Goal: Task Accomplishment & Management: Use online tool/utility

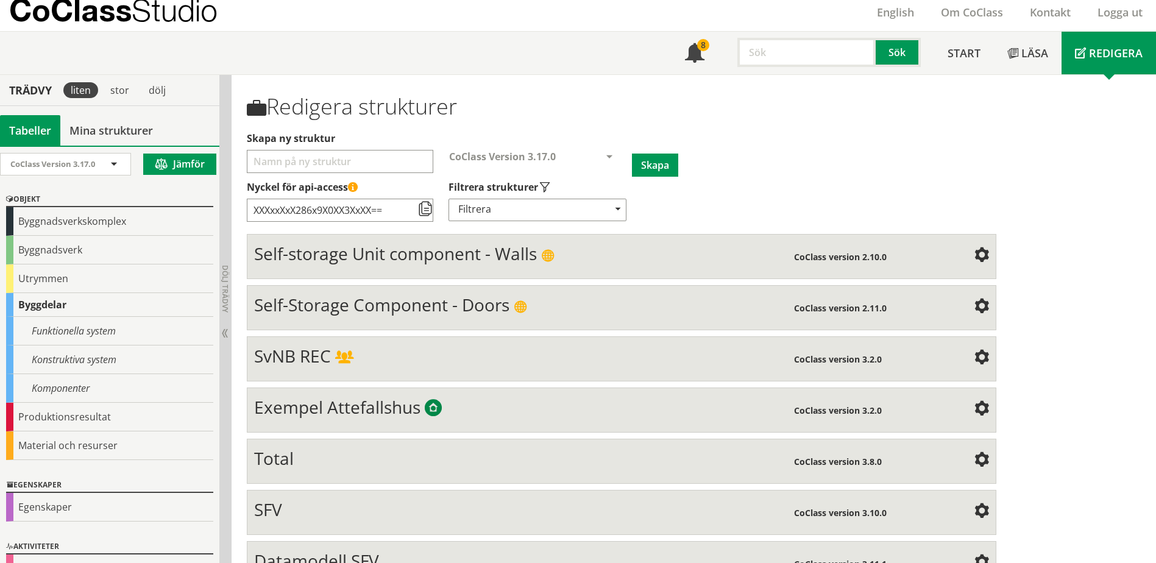
scroll to position [61, 0]
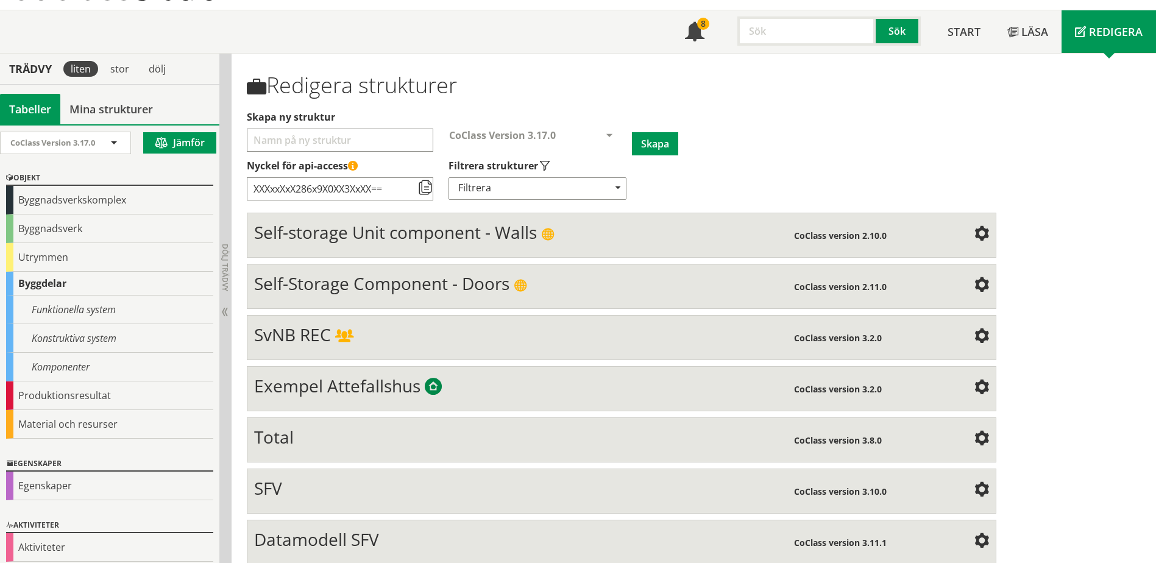
click at [373, 345] on div "SvNB REC" at bounding box center [523, 336] width 539 height 24
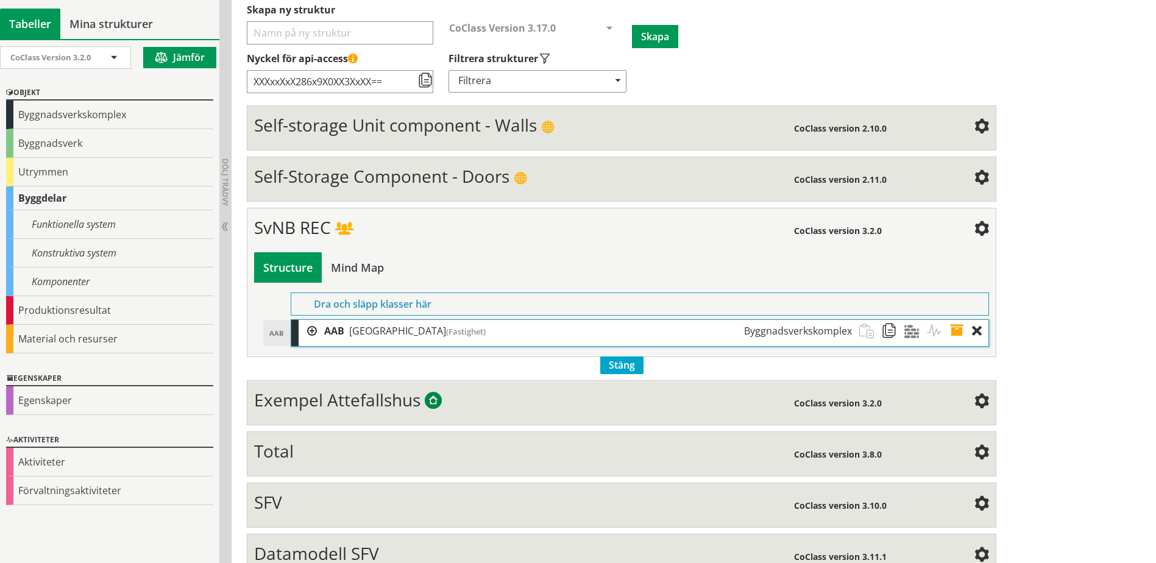
scroll to position [183, 0]
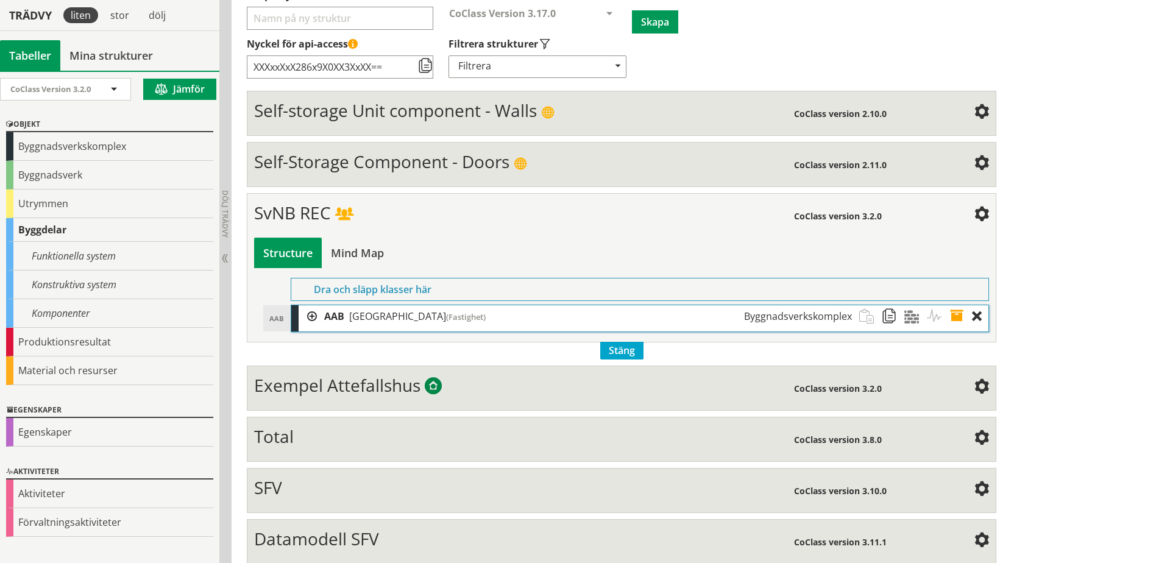
click at [313, 318] on div at bounding box center [307, 316] width 18 height 23
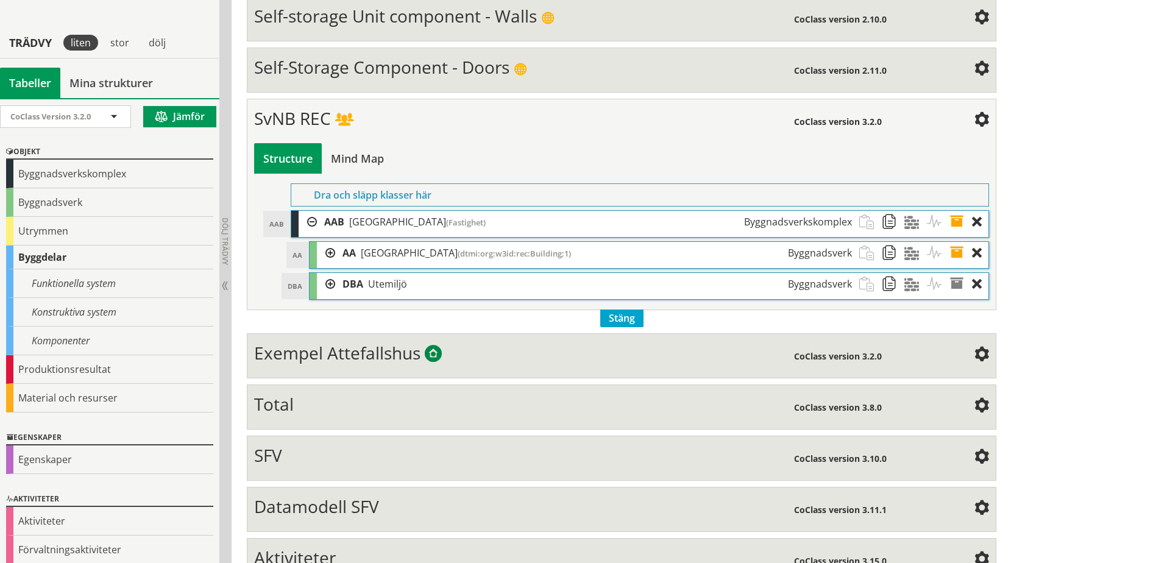
scroll to position [305, 0]
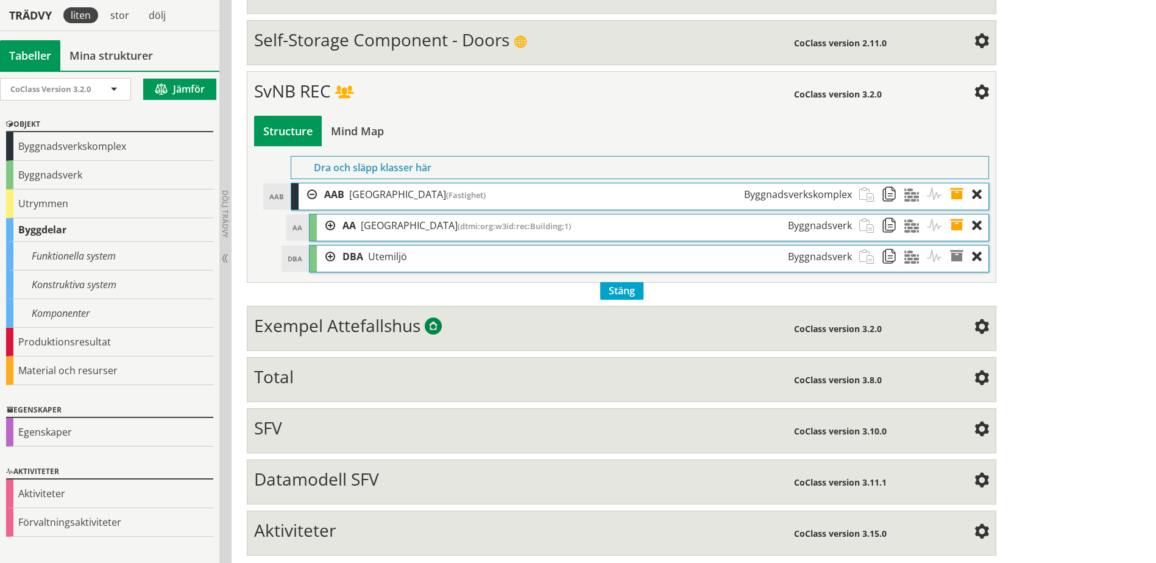
click at [333, 227] on div at bounding box center [326, 225] width 18 height 23
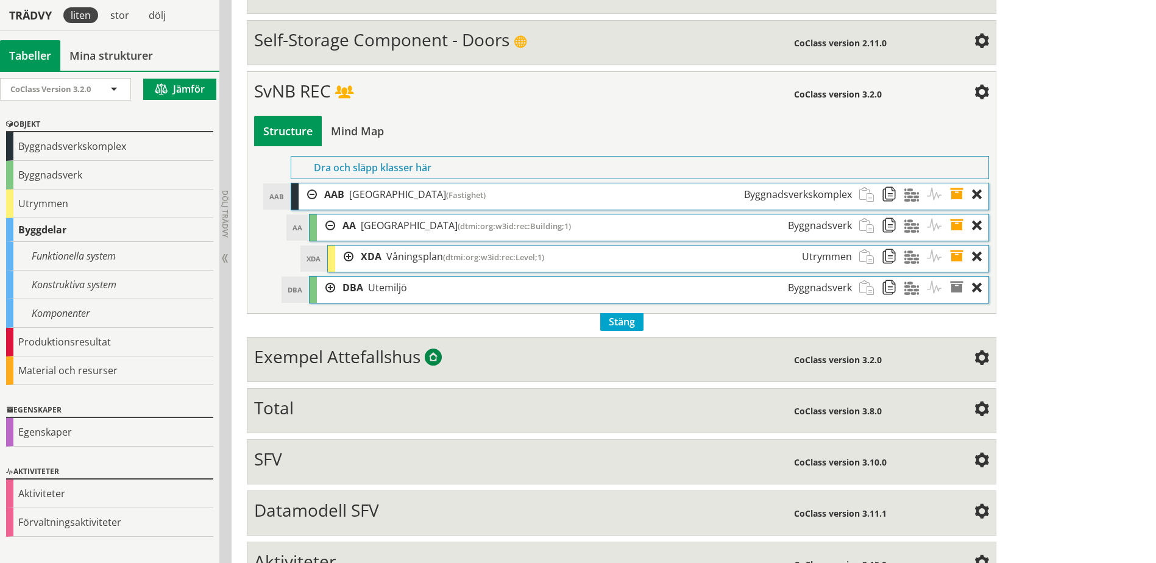
click at [331, 284] on div at bounding box center [326, 288] width 18 height 23
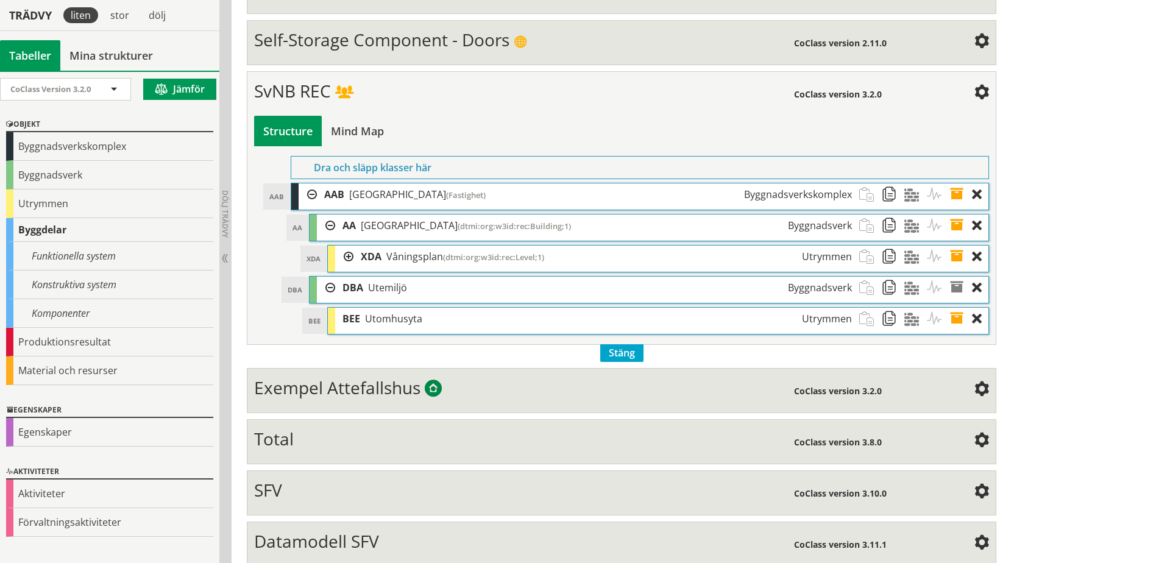
click at [345, 256] on div at bounding box center [344, 256] width 18 height 23
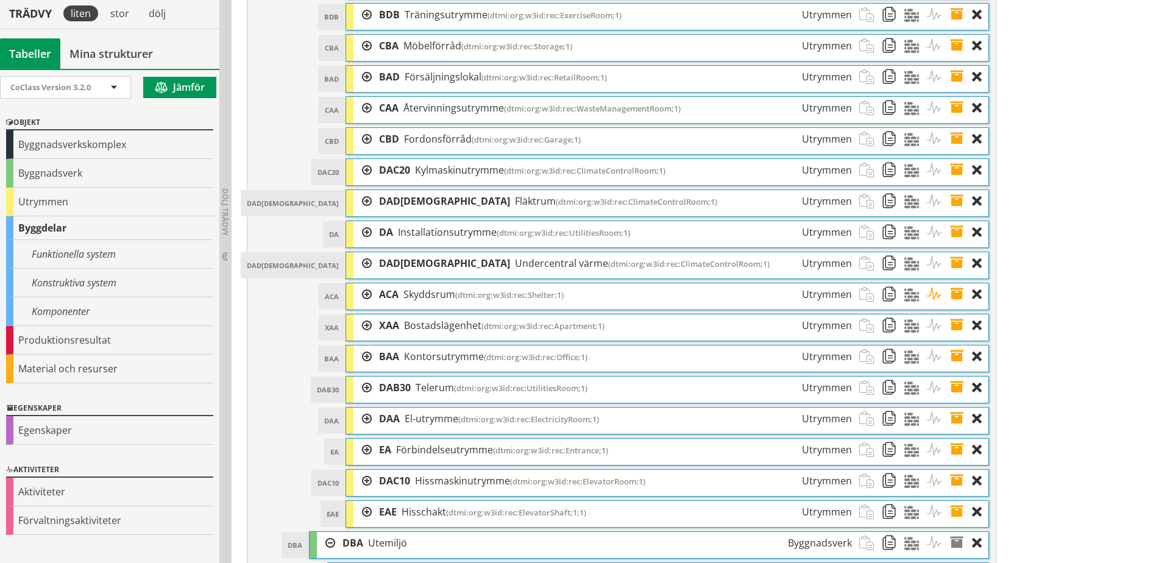
scroll to position [609, 0]
click at [368, 387] on div at bounding box center [362, 387] width 18 height 23
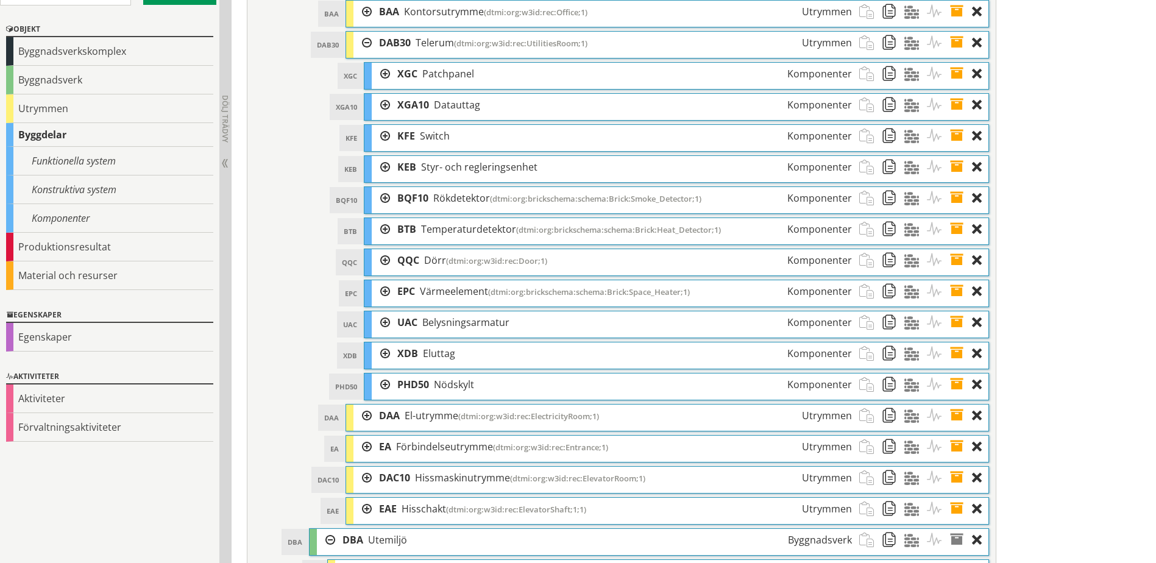
scroll to position [975, 0]
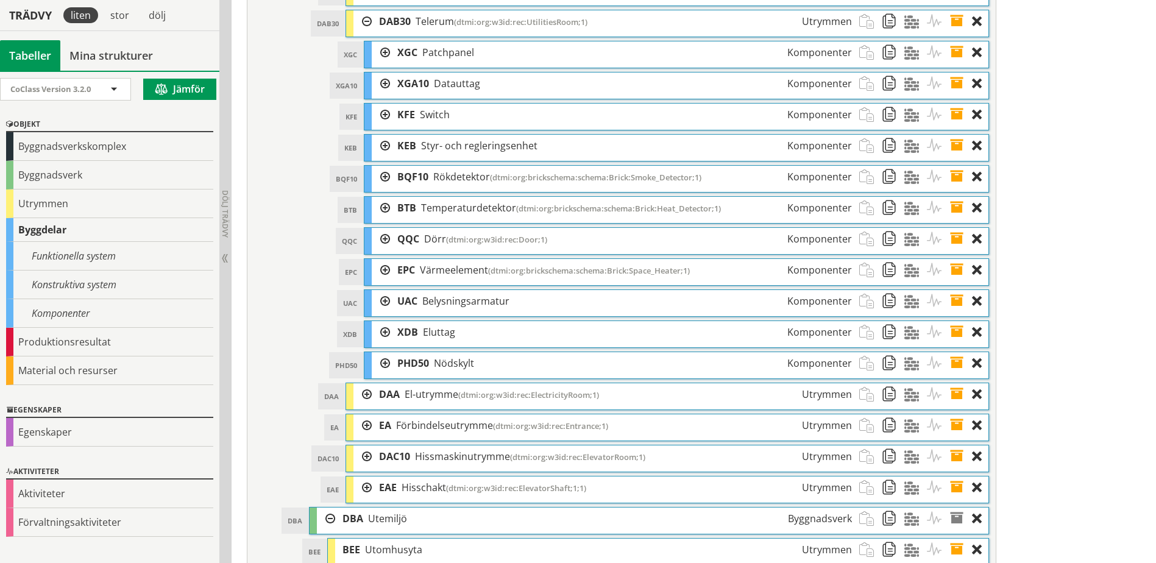
click at [384, 300] on div at bounding box center [381, 301] width 18 height 23
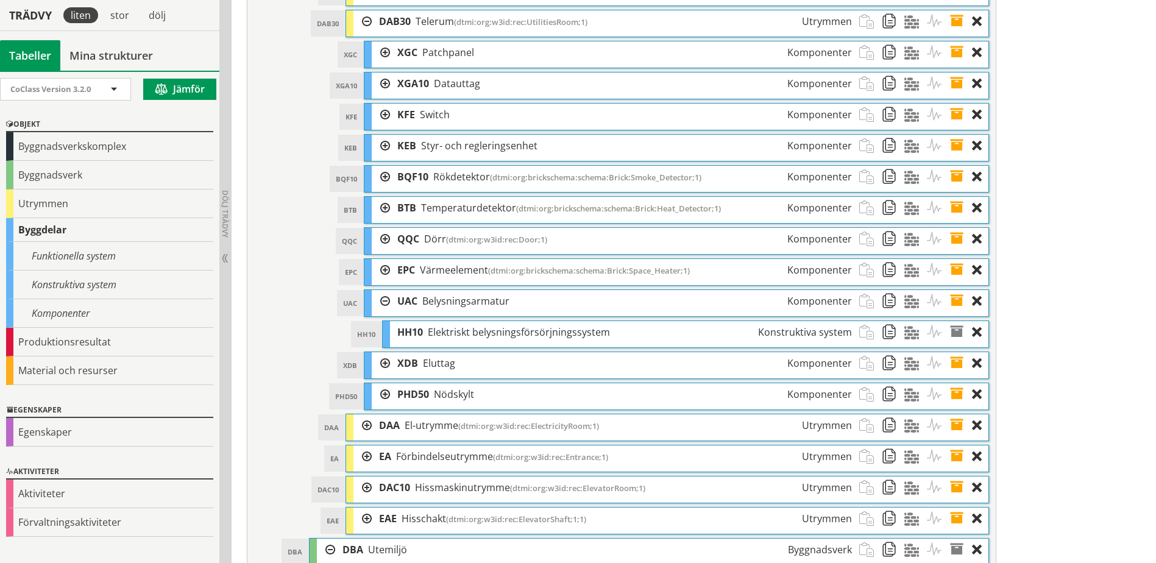
click at [453, 397] on span "Nödskylt" at bounding box center [454, 393] width 40 height 13
click at [386, 392] on div at bounding box center [381, 394] width 18 height 23
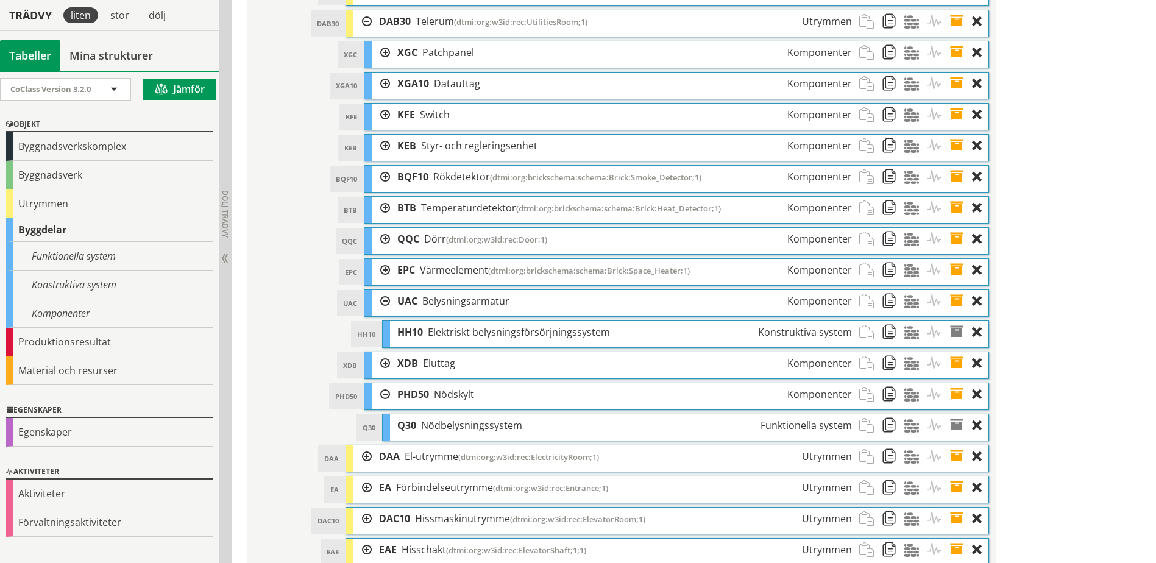
click at [957, 394] on span at bounding box center [960, 394] width 23 height 23
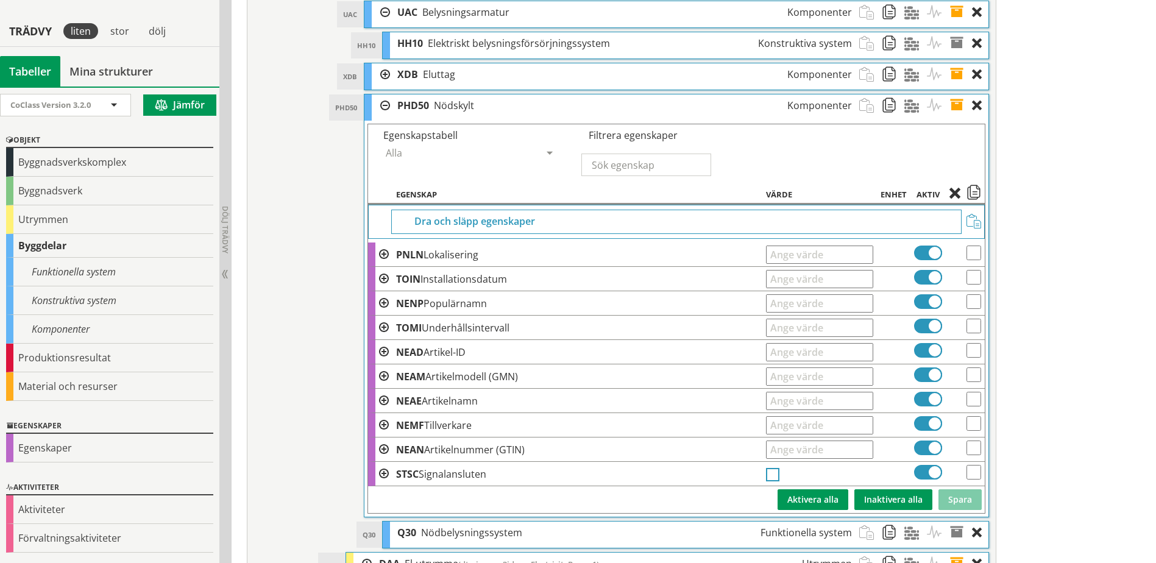
scroll to position [1279, 0]
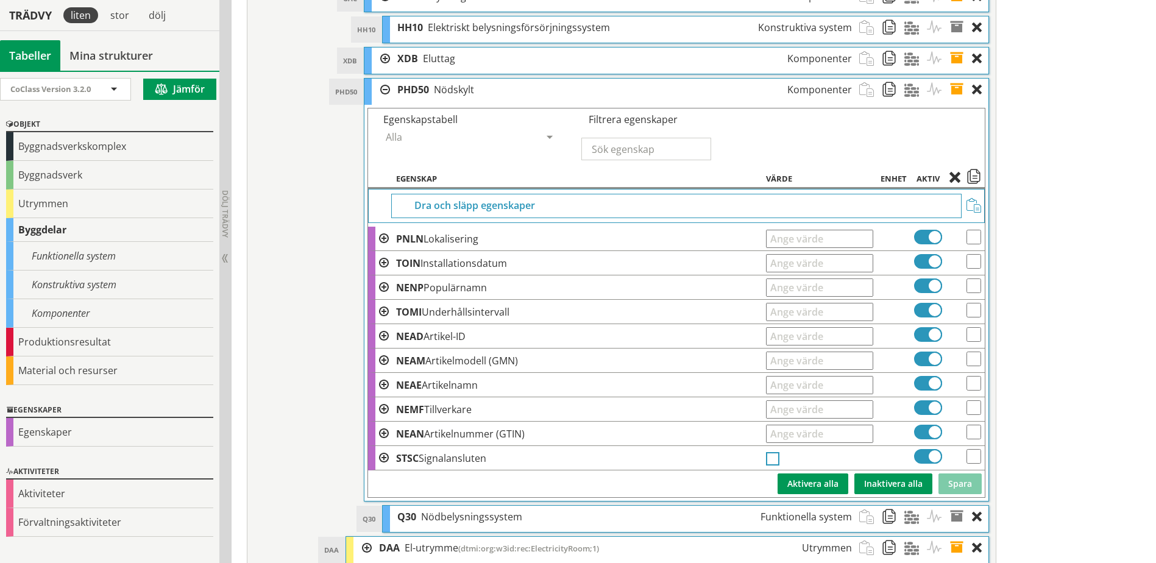
click at [382, 261] on span at bounding box center [384, 263] width 10 height 10
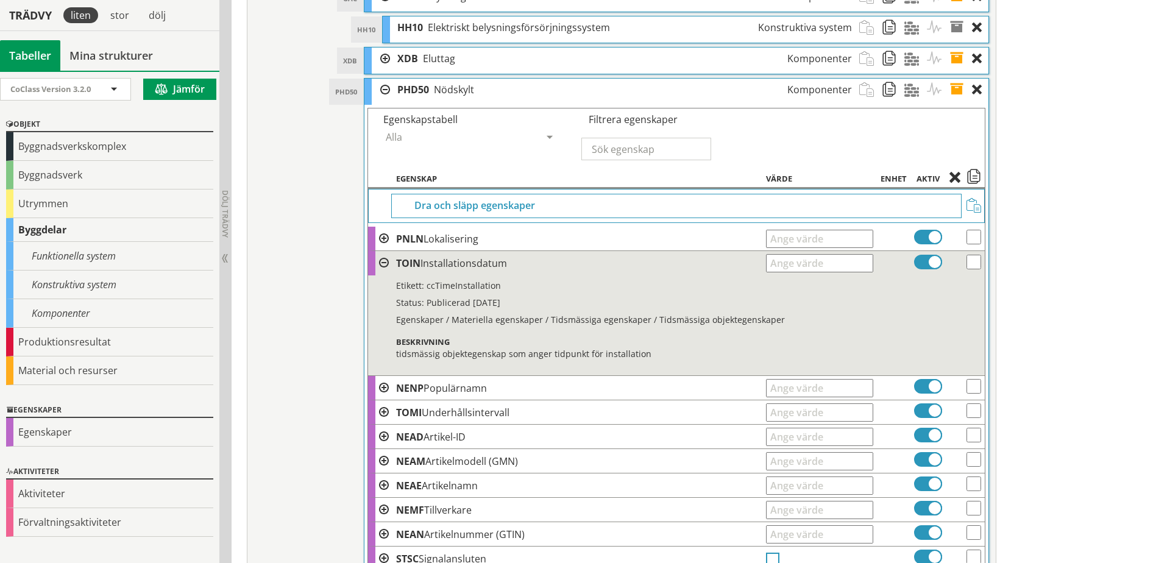
click at [386, 266] on span at bounding box center [384, 263] width 10 height 10
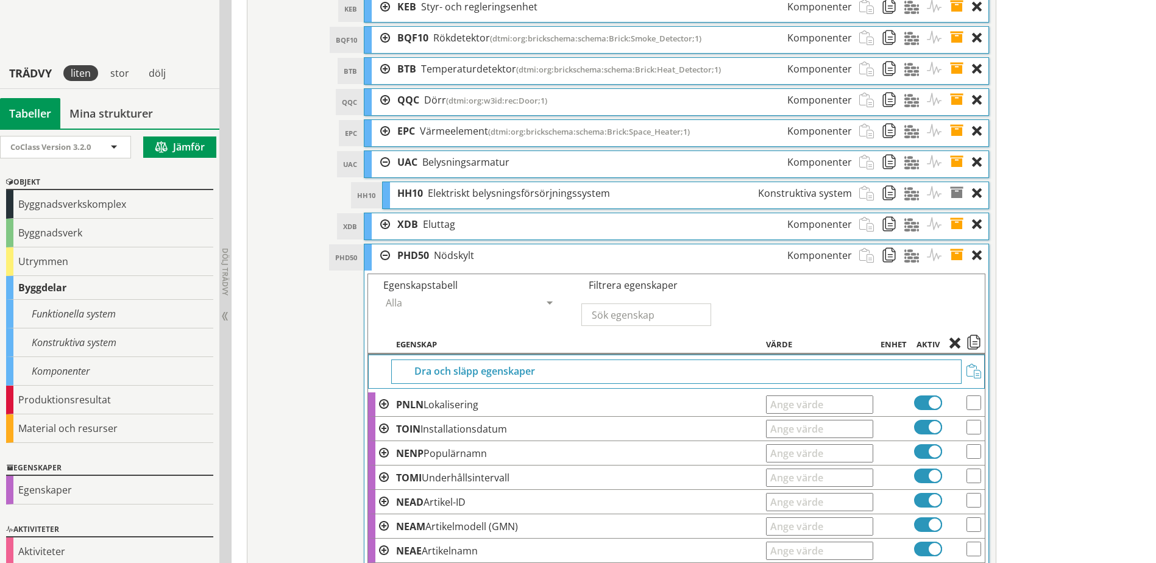
scroll to position [1097, 0]
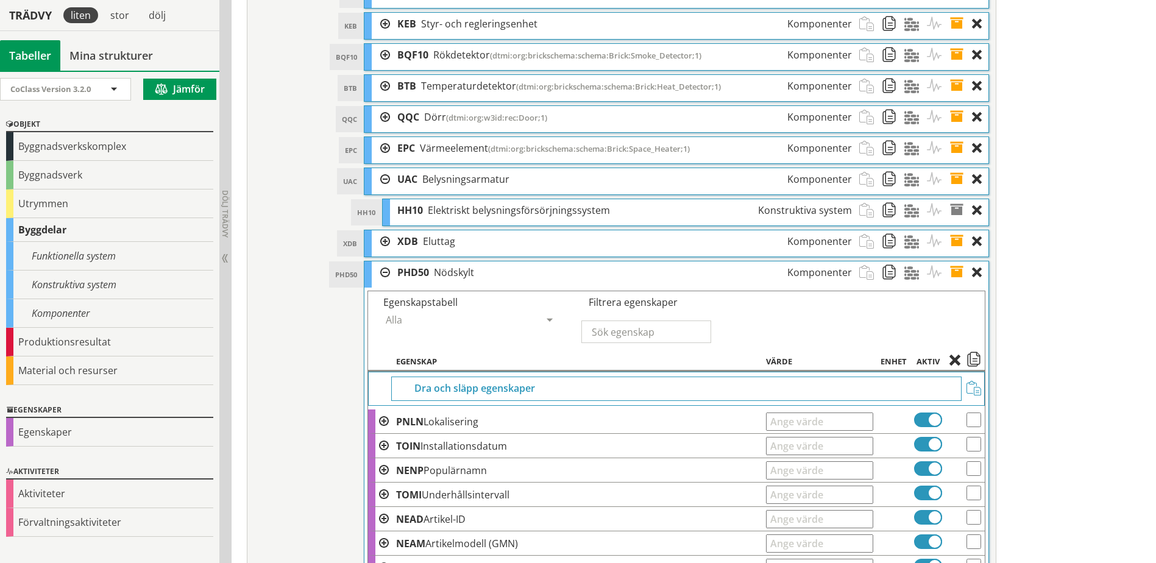
click at [386, 272] on div at bounding box center [381, 272] width 18 height 23
click at [936, 274] on span at bounding box center [938, 272] width 23 height 23
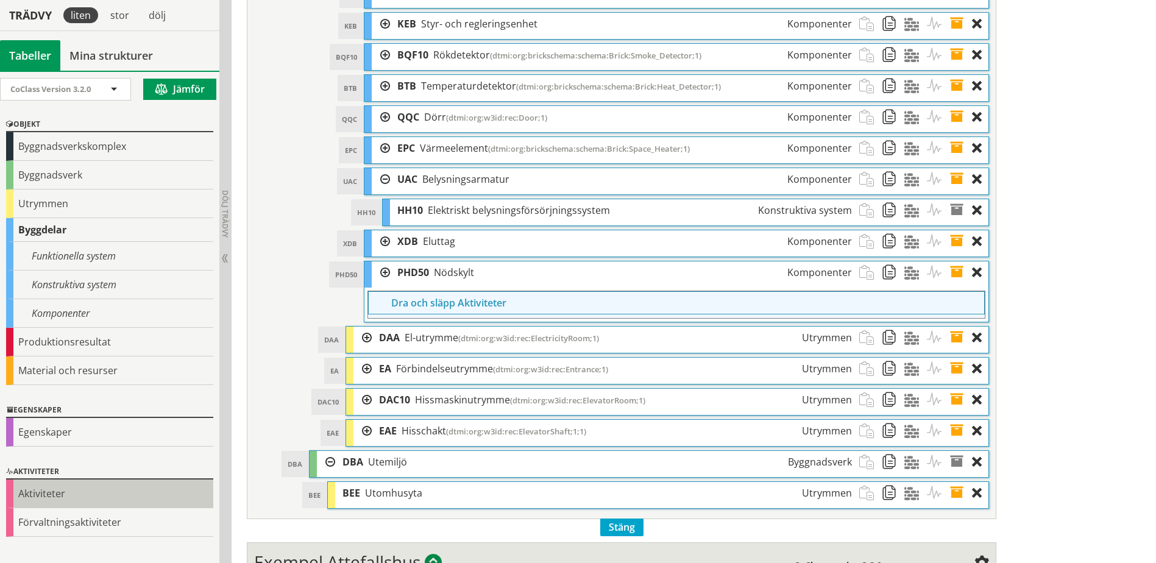
click at [47, 494] on div "Aktiviteter" at bounding box center [109, 493] width 207 height 29
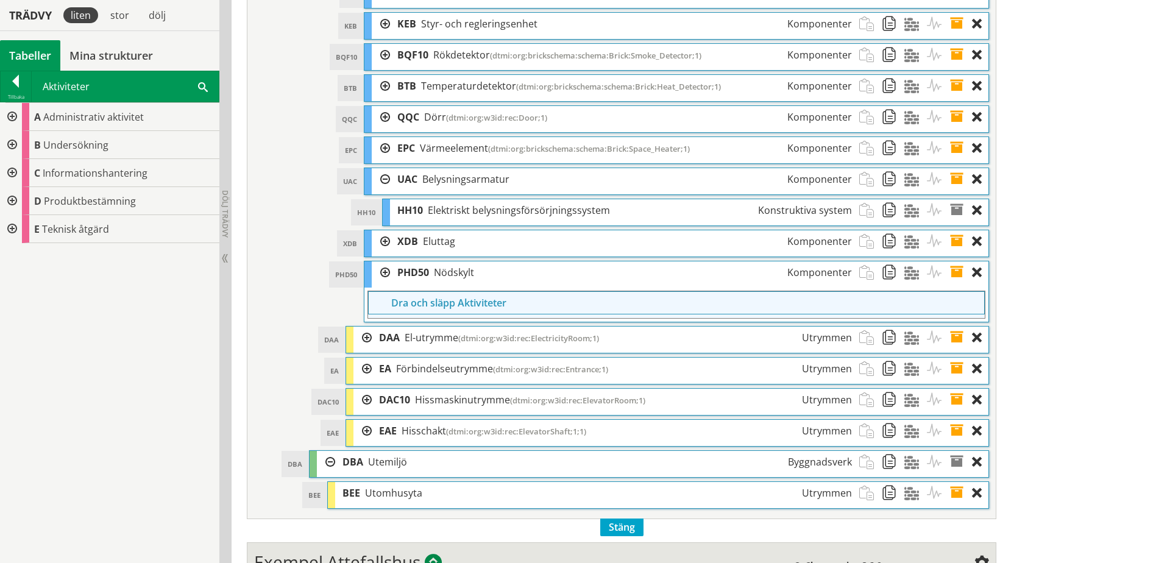
click at [12, 117] on div at bounding box center [11, 117] width 22 height 28
click at [22, 146] on div at bounding box center [21, 145] width 22 height 28
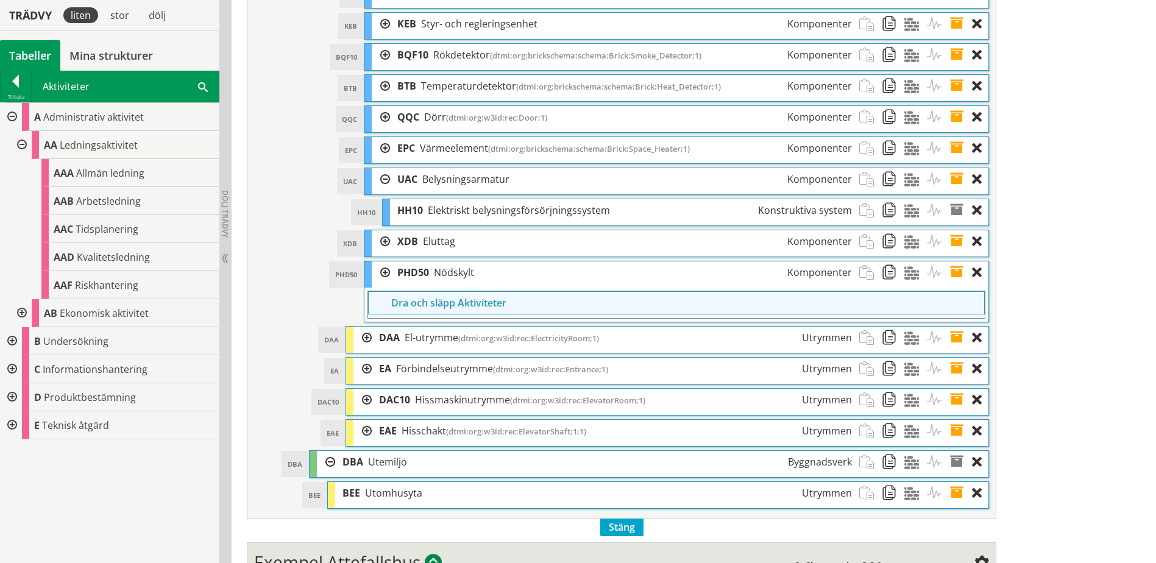
click at [11, 423] on div at bounding box center [11, 425] width 22 height 28
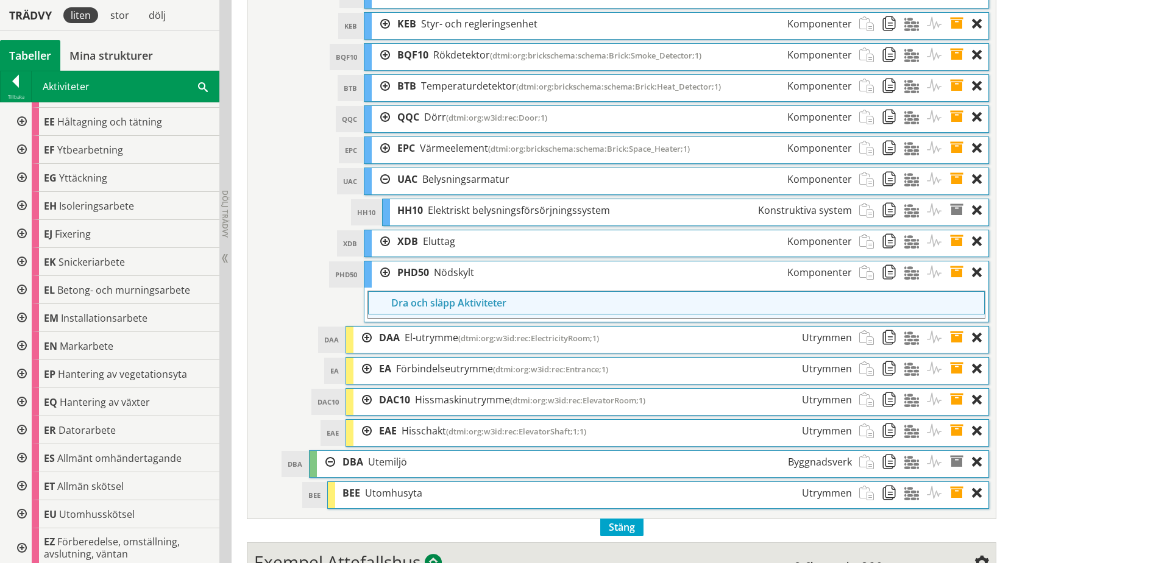
scroll to position [448, 0]
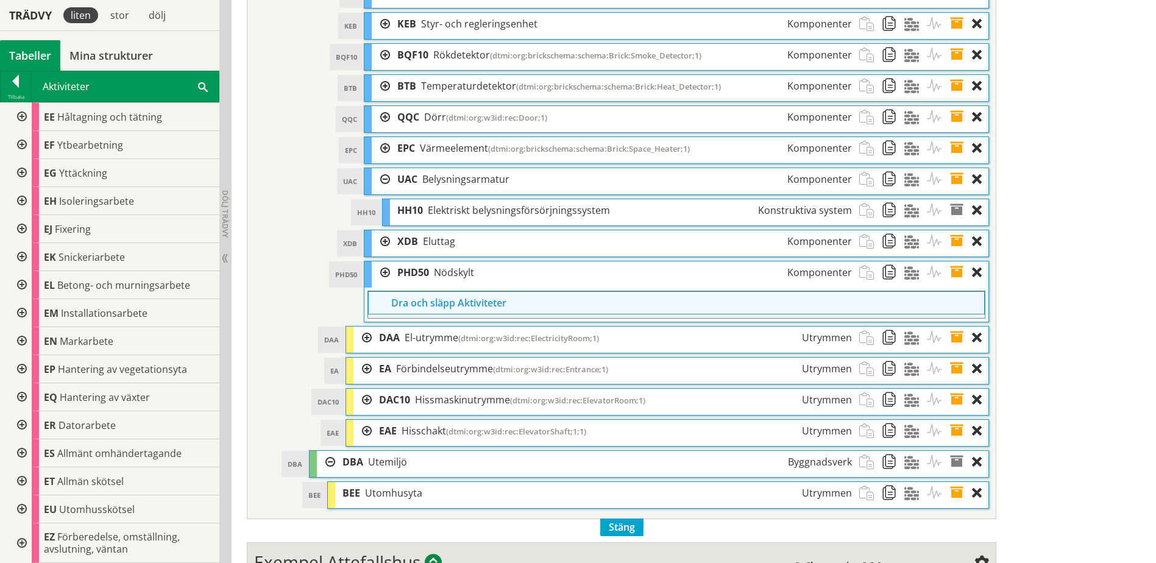
click at [22, 507] on div at bounding box center [21, 509] width 22 height 28
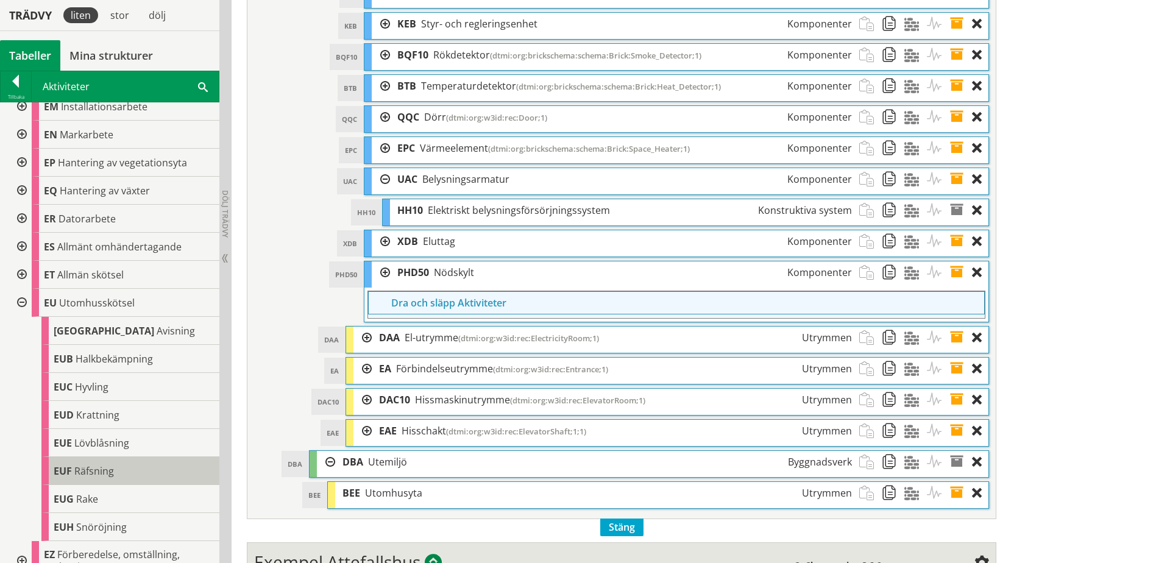
scroll to position [673, 0]
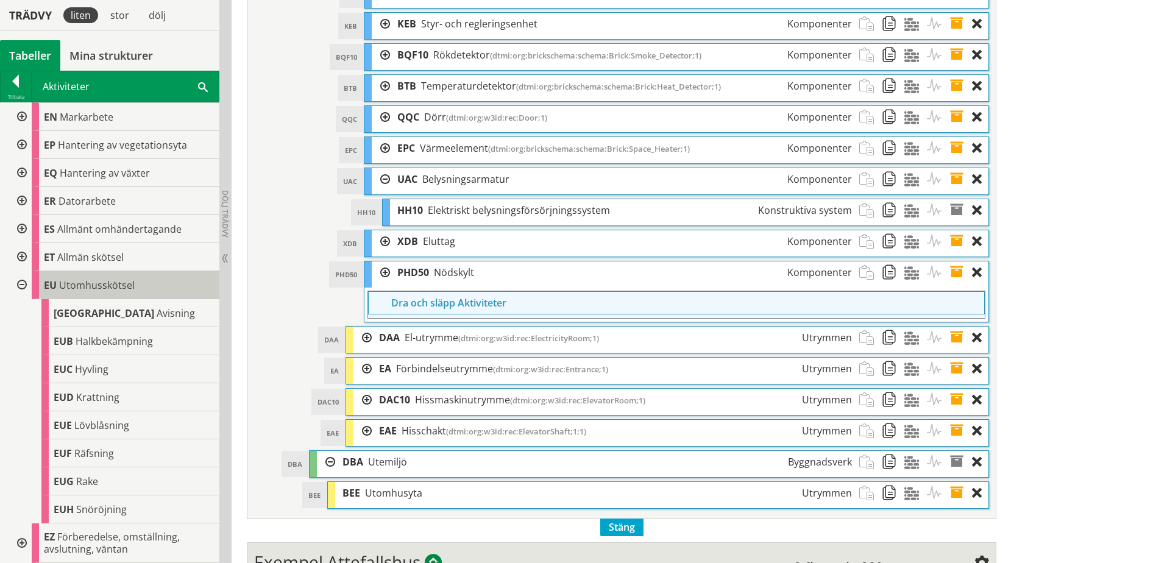
click at [125, 284] on span "Utomhusskötsel" at bounding box center [97, 284] width 76 height 13
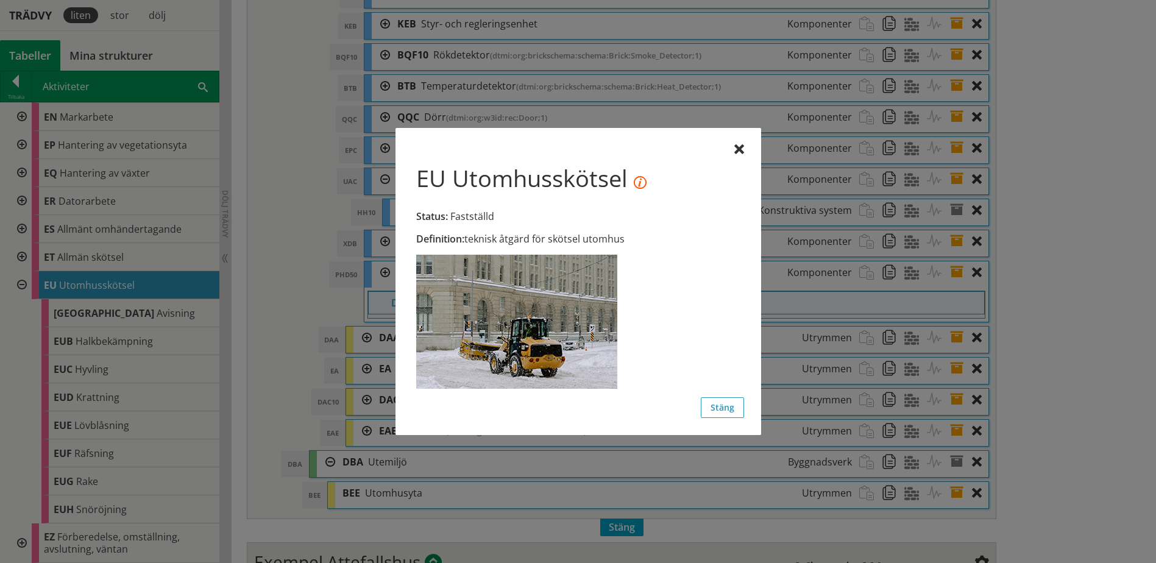
drag, startPoint x: 634, startPoint y: 239, endPoint x: 487, endPoint y: 235, distance: 146.9
click at [487, 235] on div "Definition: teknisk åtgärd för skötsel utomhus" at bounding box center [577, 238] width 323 height 13
click at [732, 414] on button "Stäng" at bounding box center [722, 407] width 43 height 21
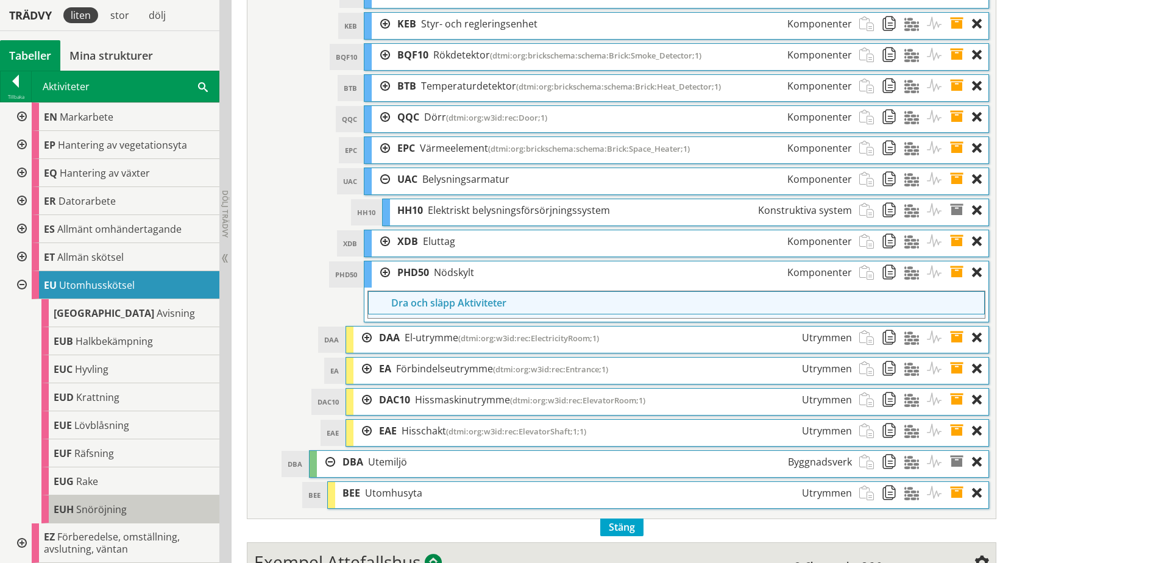
click at [104, 514] on span "Snöröjning" at bounding box center [101, 509] width 51 height 13
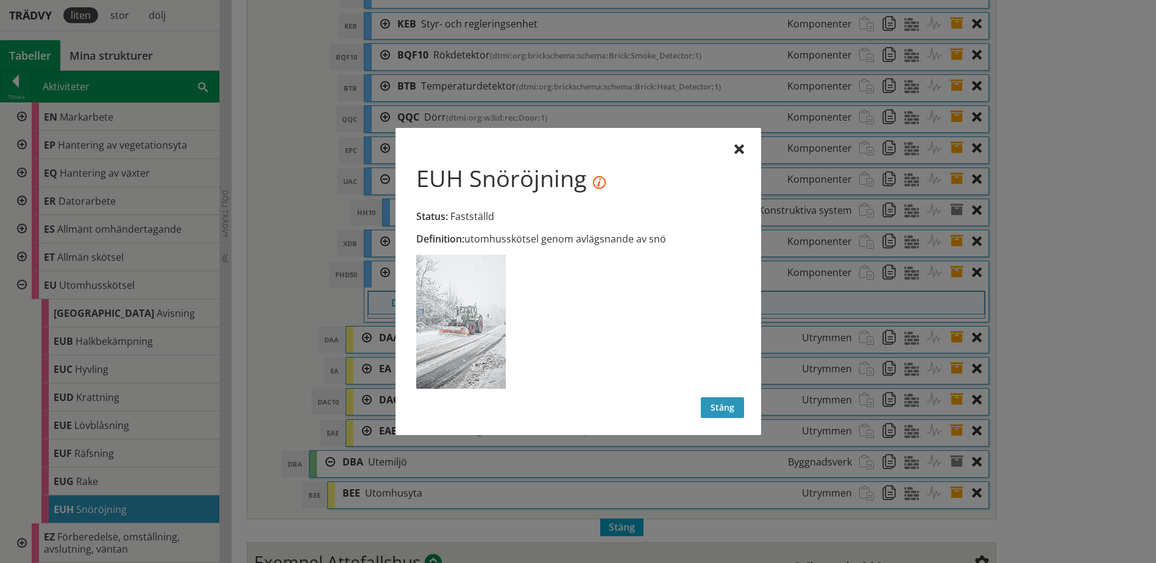
click at [728, 408] on button "Stäng" at bounding box center [722, 407] width 43 height 21
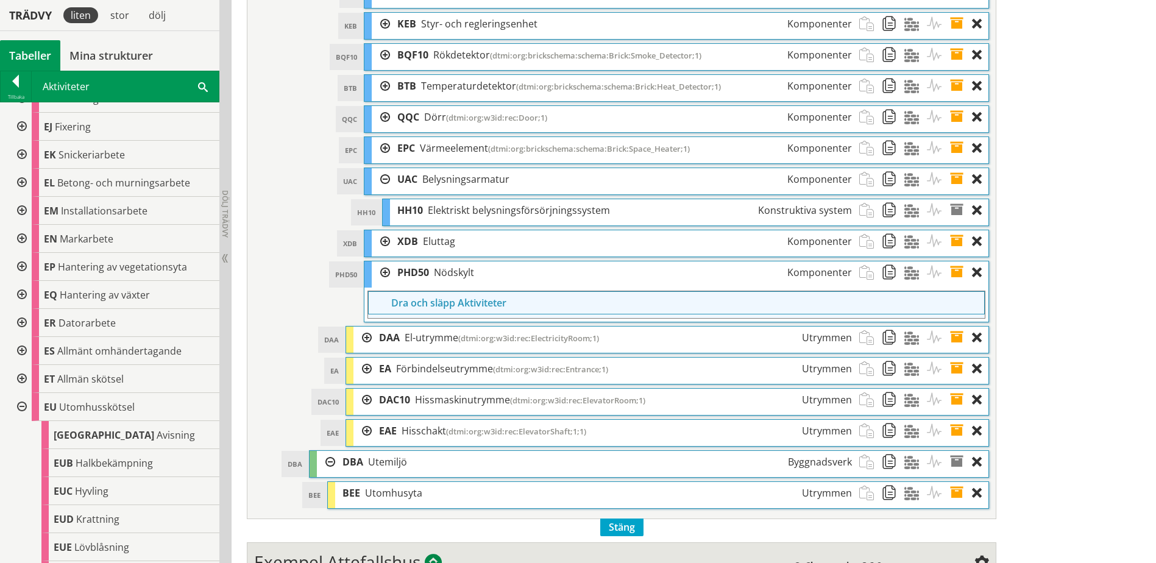
click at [19, 408] on div at bounding box center [21, 407] width 22 height 28
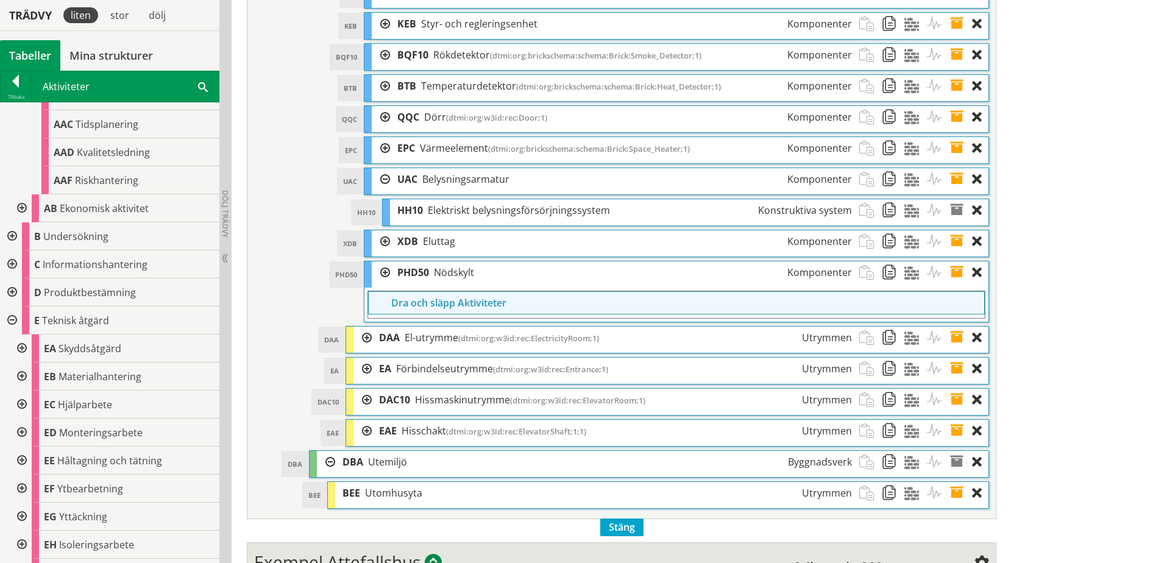
scroll to position [83, 0]
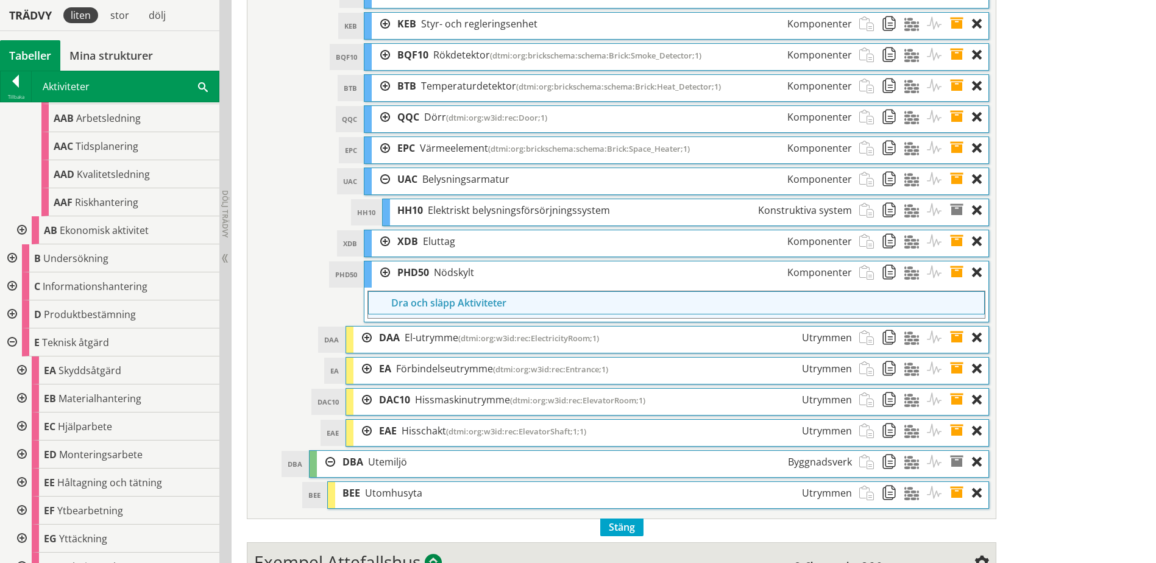
click at [12, 343] on div at bounding box center [11, 342] width 22 height 28
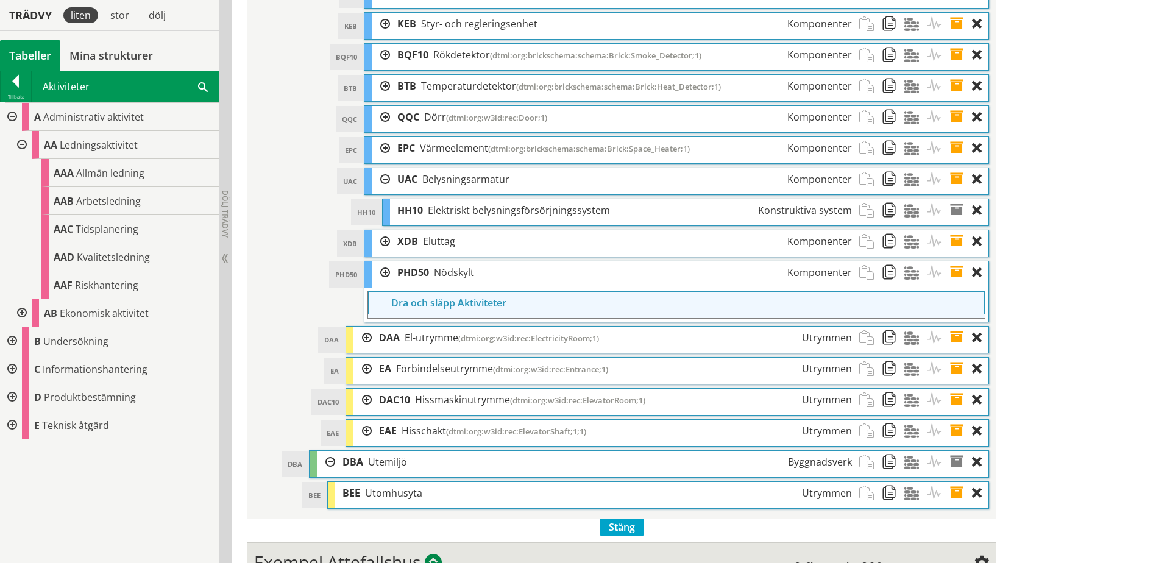
scroll to position [0, 0]
click at [199, 89] on span at bounding box center [203, 86] width 10 height 13
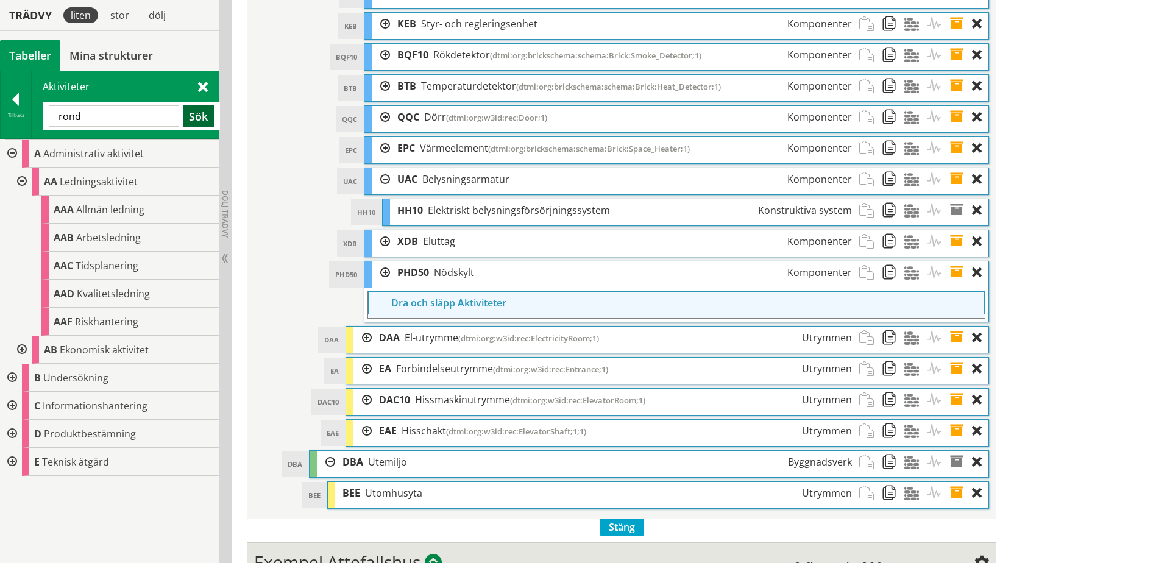
type input "rond"
click at [198, 112] on button "Sök" at bounding box center [198, 115] width 31 height 21
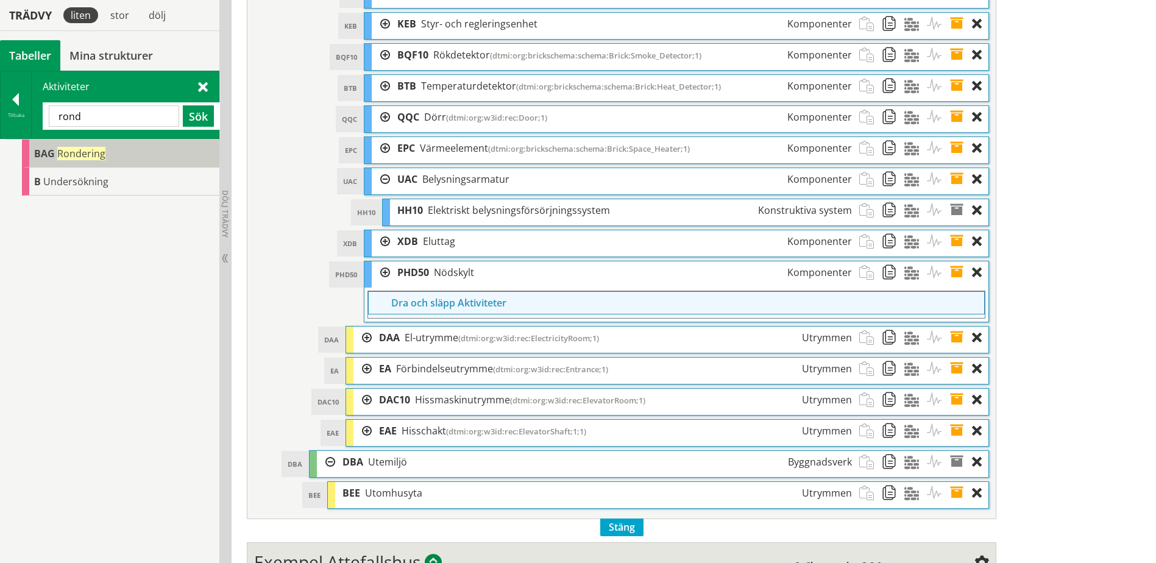
click at [53, 151] on span "BAG" at bounding box center [44, 153] width 21 height 13
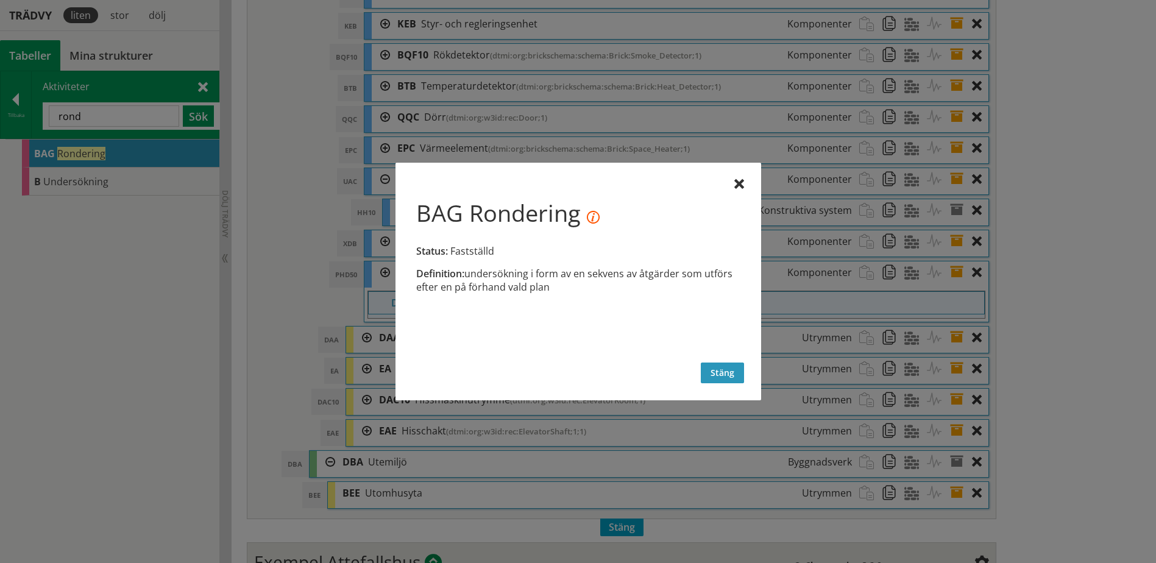
click at [730, 381] on button "Stäng" at bounding box center [722, 372] width 43 height 21
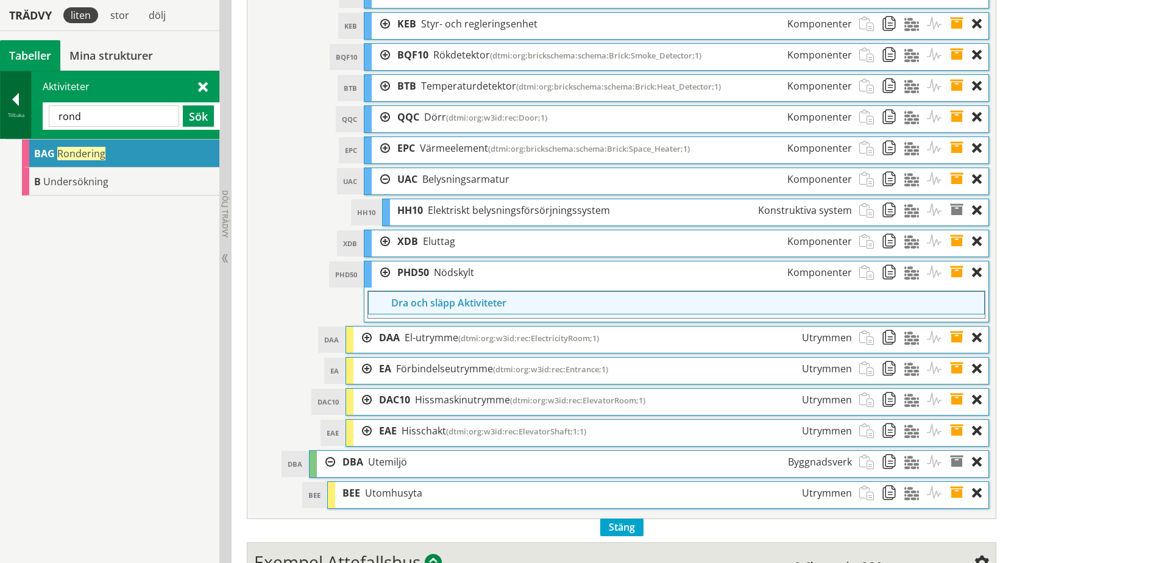
click at [15, 108] on div at bounding box center [16, 101] width 30 height 17
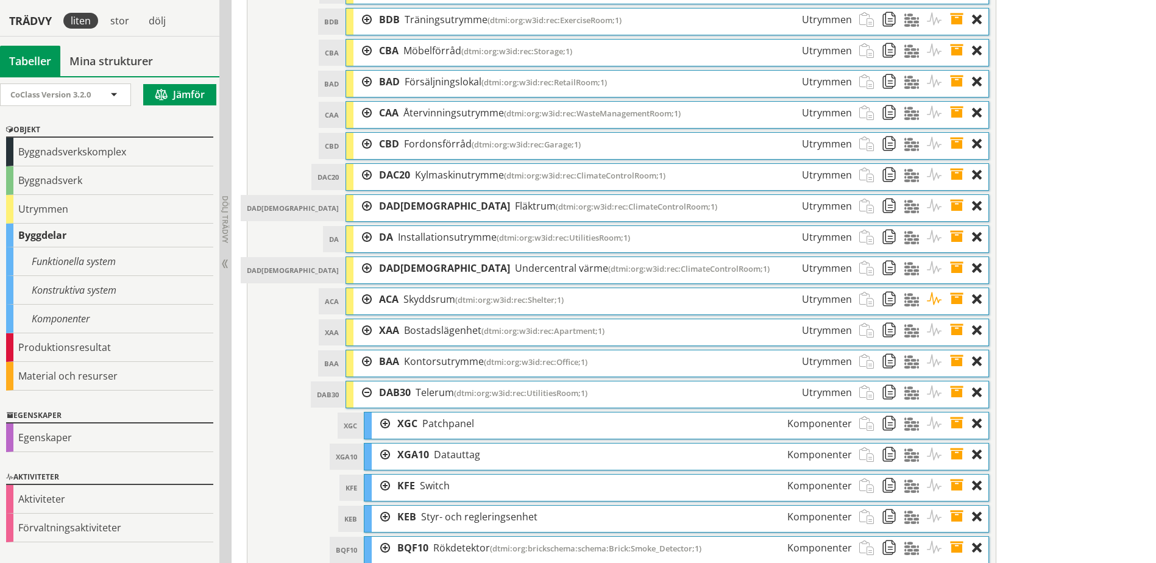
scroll to position [609, 0]
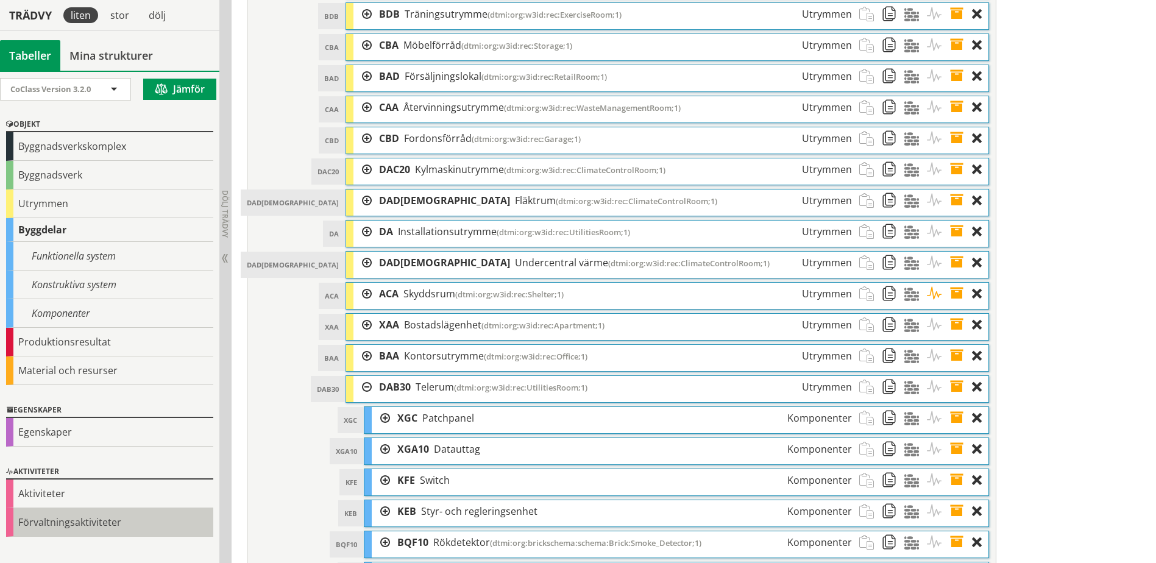
click at [60, 526] on div "Förvaltningsaktiviteter" at bounding box center [109, 522] width 207 height 29
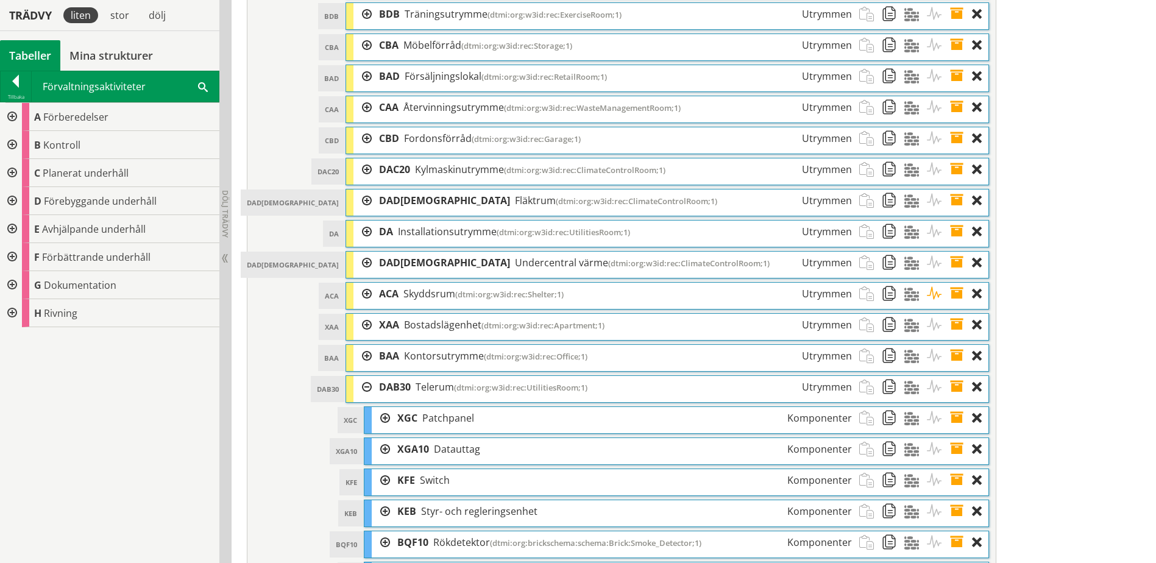
click at [10, 146] on div at bounding box center [11, 145] width 22 height 28
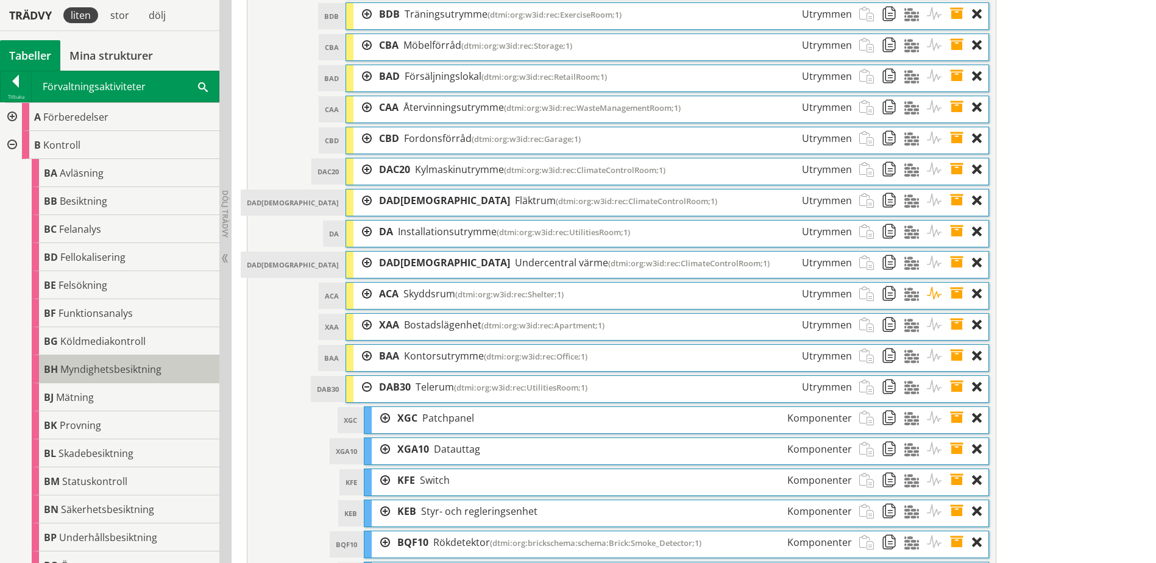
click at [105, 372] on span "Myndighetsbesiktning" at bounding box center [110, 368] width 101 height 13
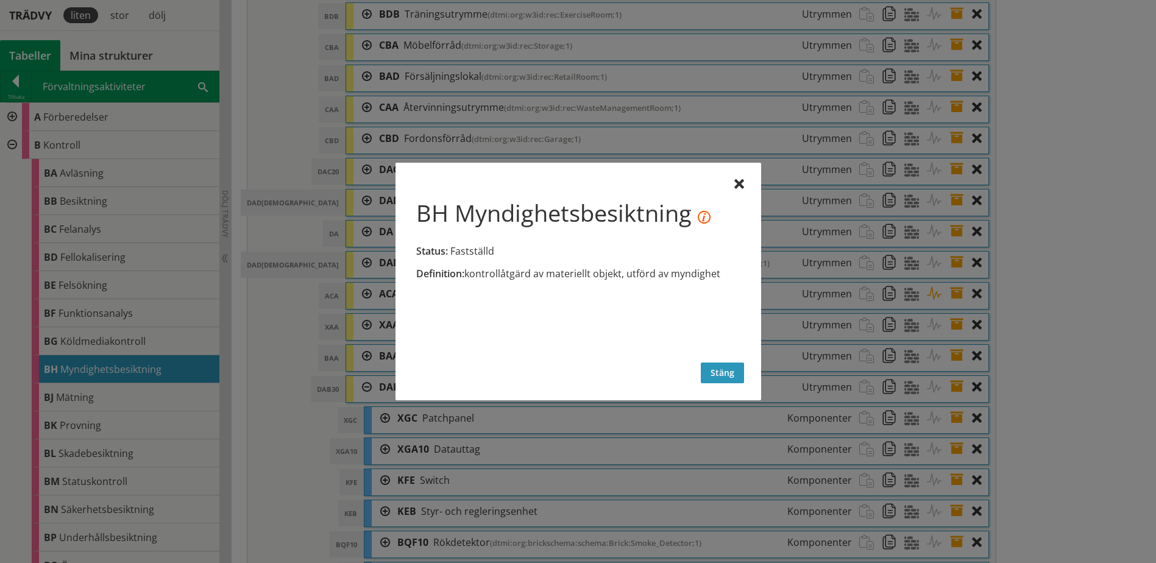
click at [738, 371] on button "Stäng" at bounding box center [722, 372] width 43 height 21
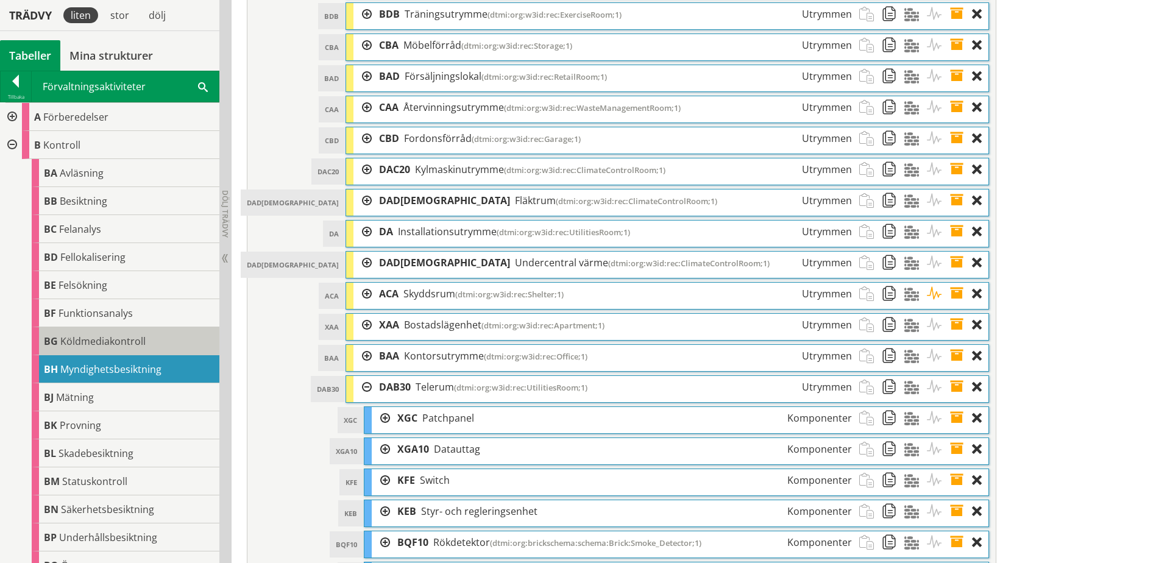
click at [143, 337] on span "Köldmediakontroll" at bounding box center [102, 340] width 85 height 13
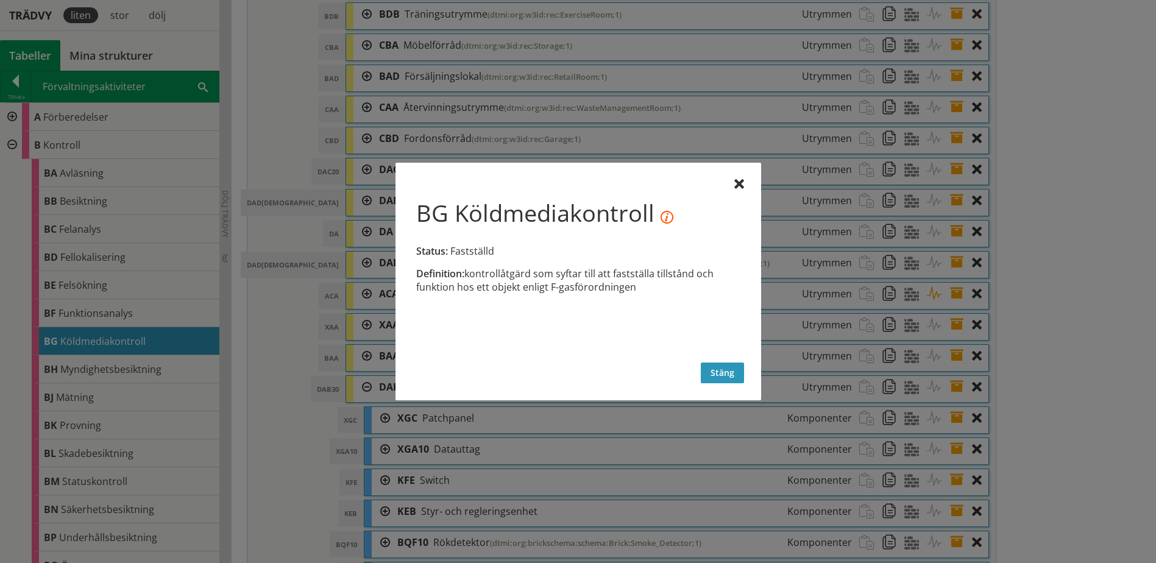
click at [707, 375] on button "Stäng" at bounding box center [722, 372] width 43 height 21
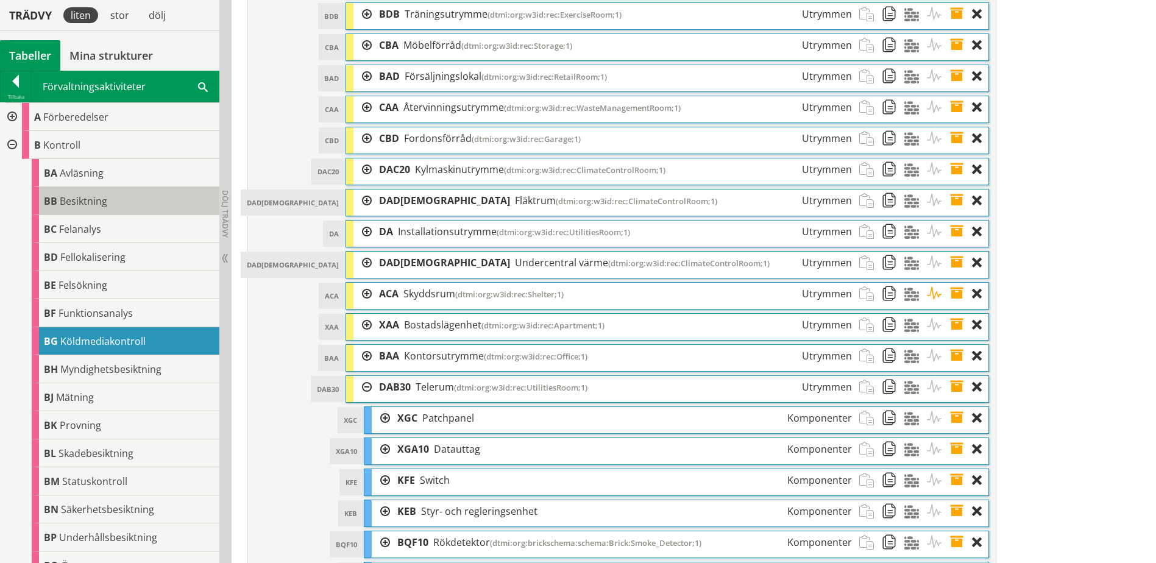
click at [94, 205] on span "Besiktning" at bounding box center [84, 200] width 48 height 13
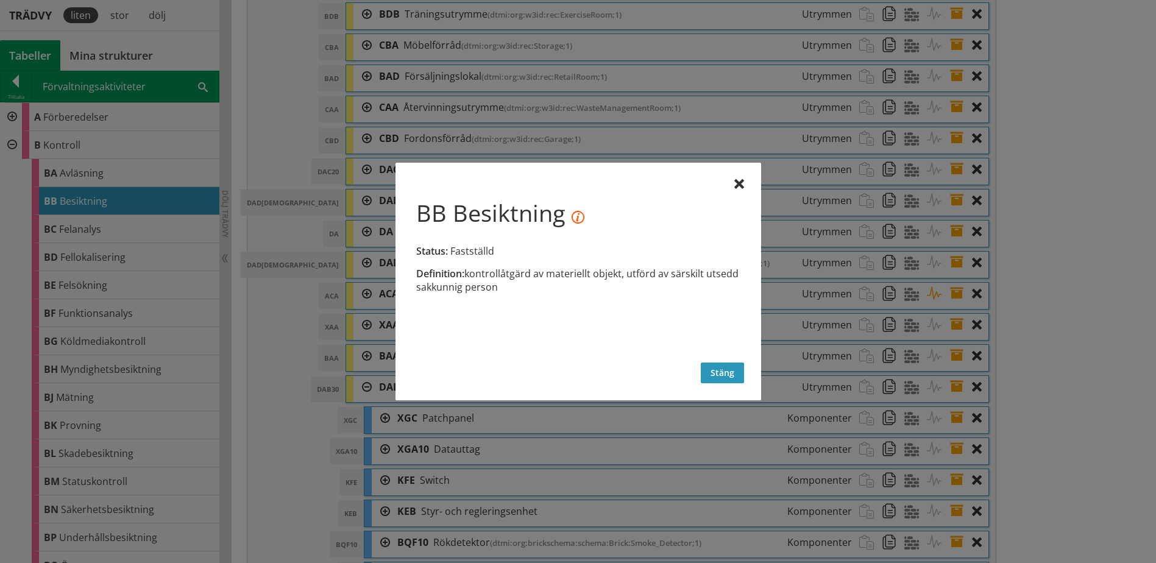
click at [710, 370] on button "Stäng" at bounding box center [722, 372] width 43 height 21
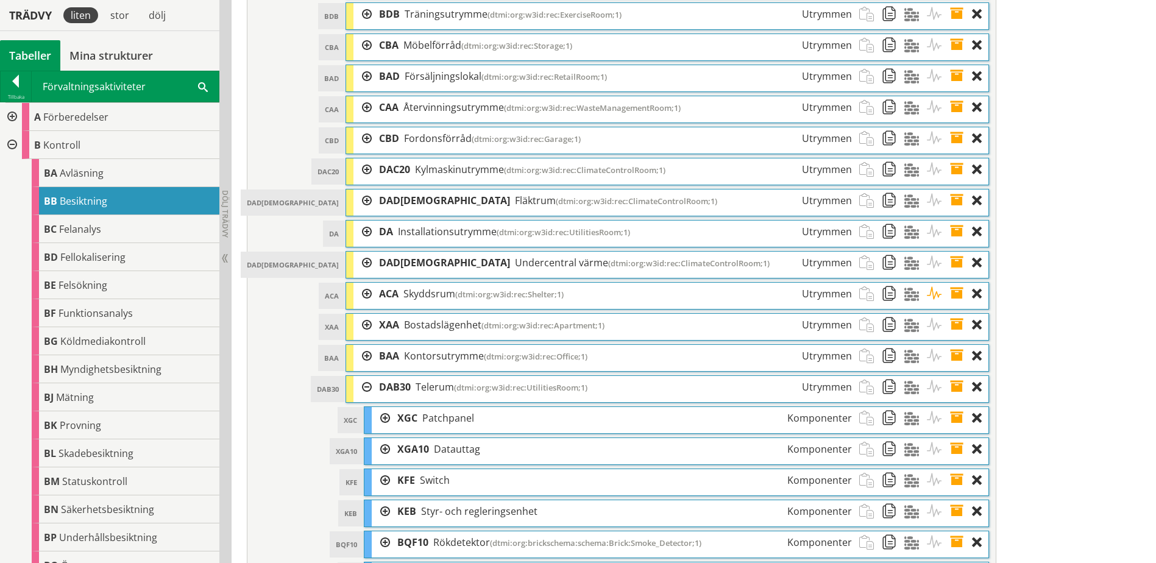
click at [14, 145] on div at bounding box center [11, 145] width 22 height 28
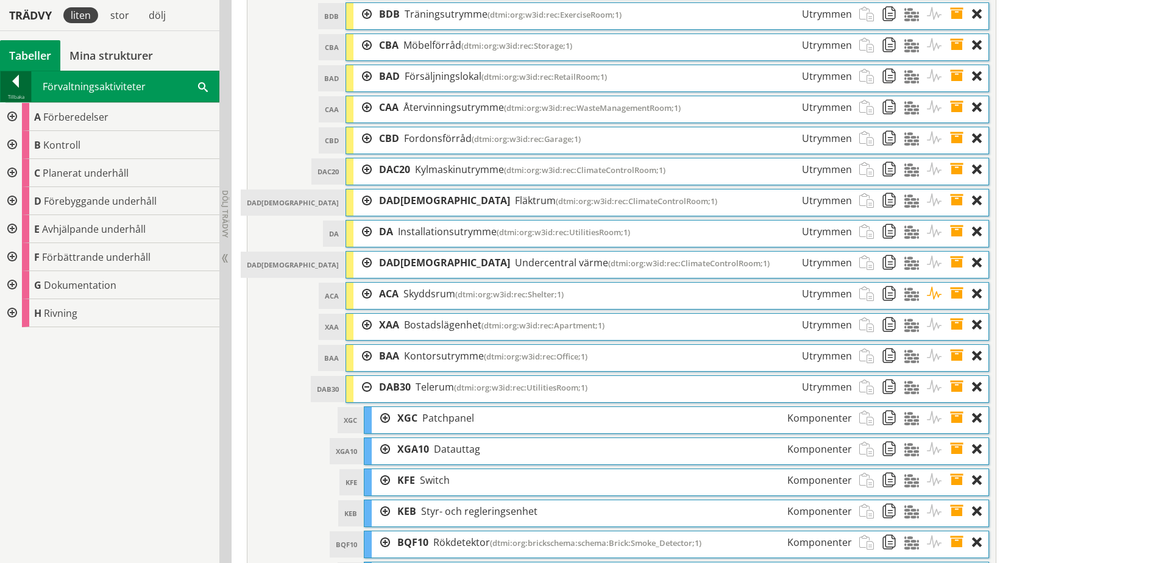
click at [21, 85] on div at bounding box center [16, 83] width 30 height 17
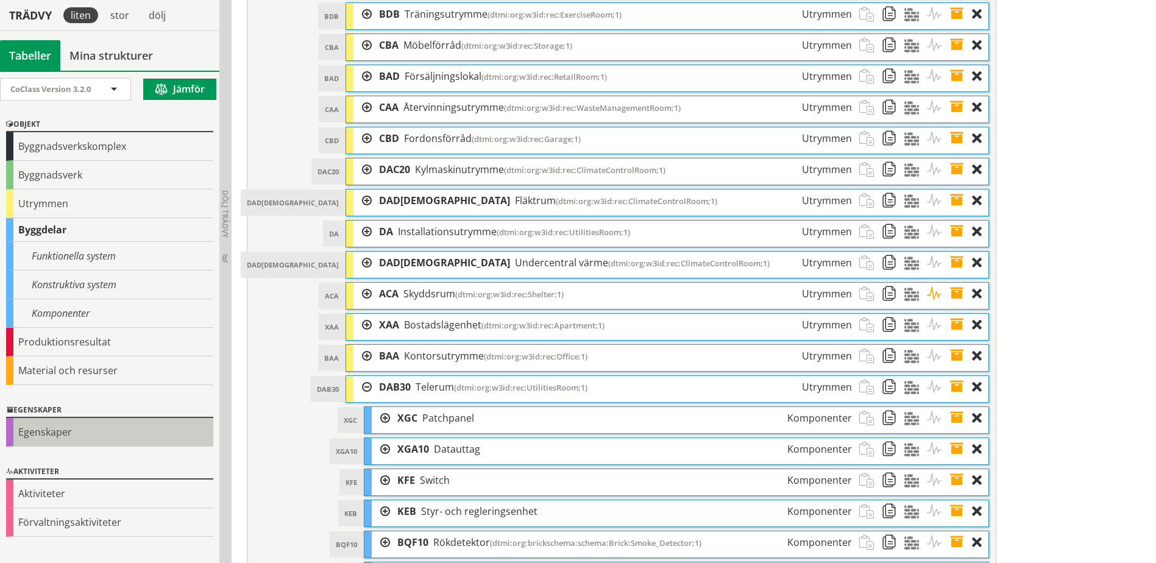
click at [57, 442] on div "Egenskaper" at bounding box center [109, 432] width 207 height 29
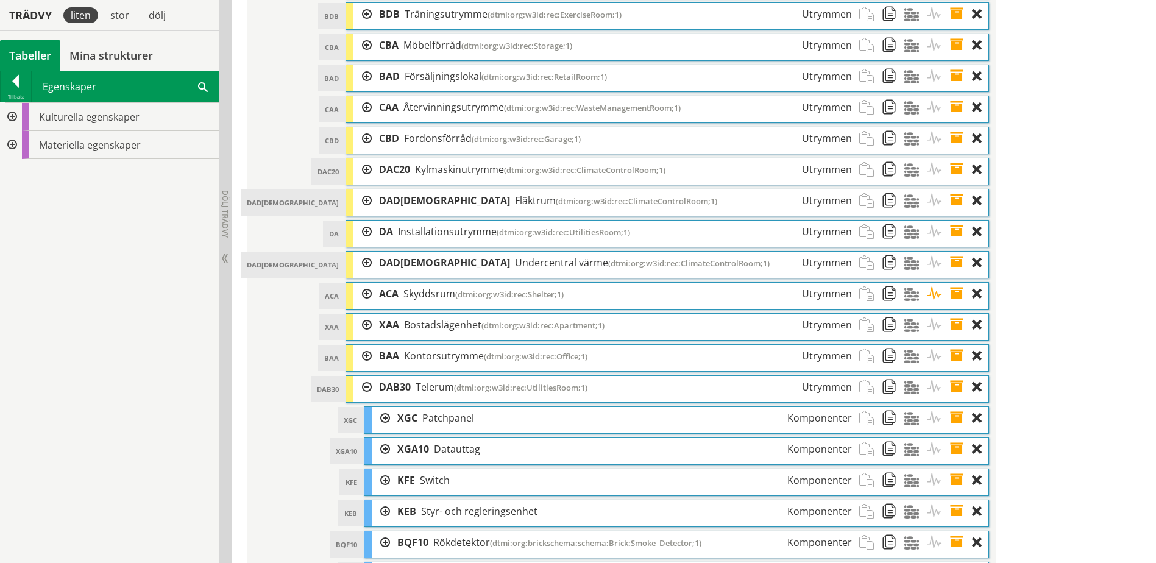
click at [206, 88] on span at bounding box center [203, 86] width 10 height 13
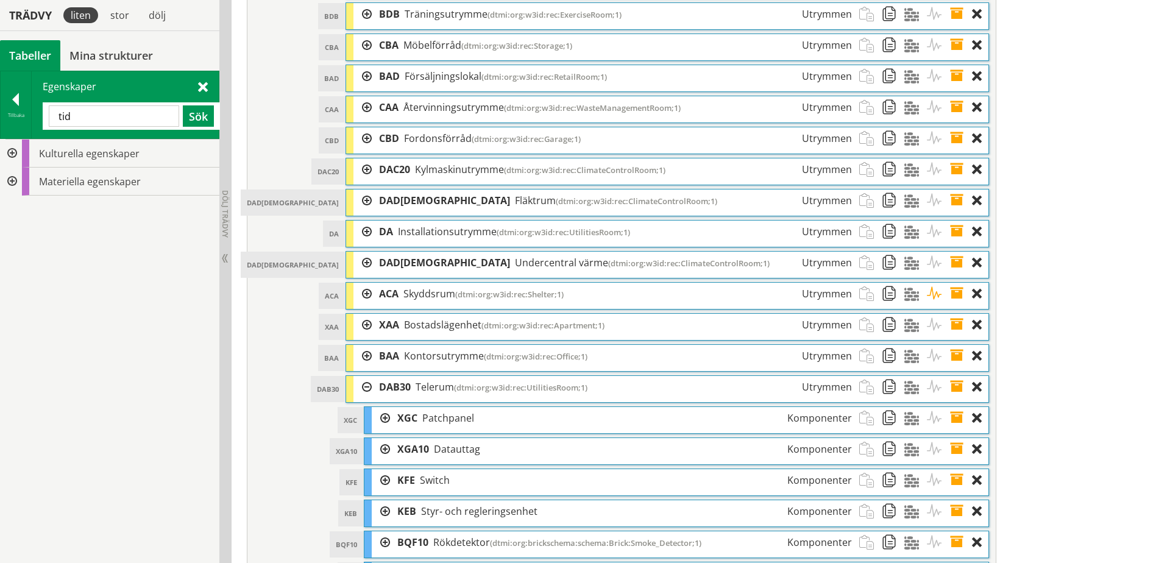
type input "tid"
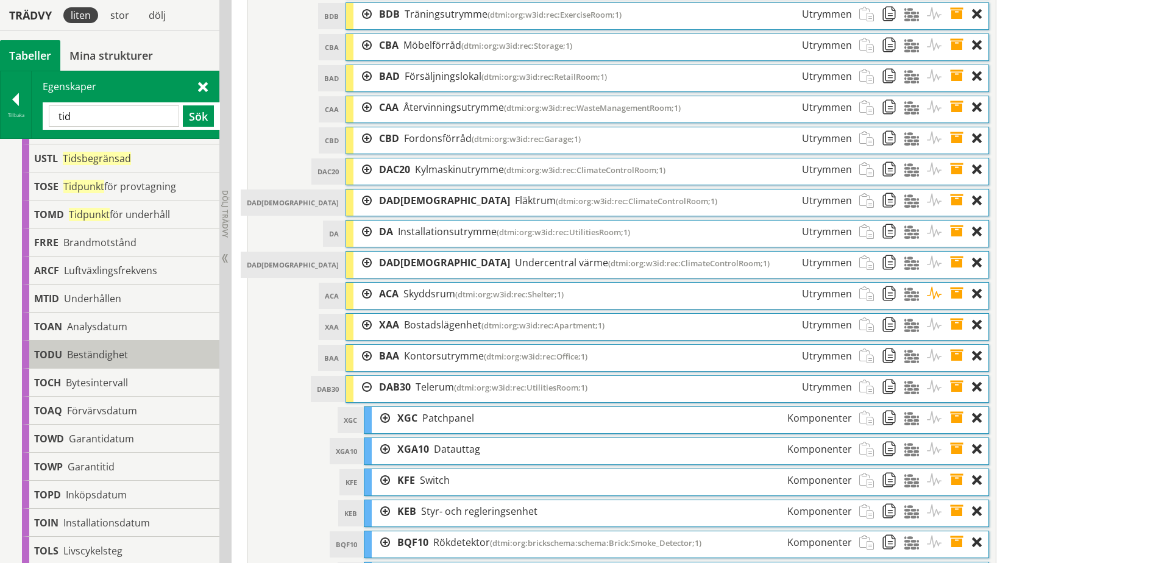
scroll to position [183, 0]
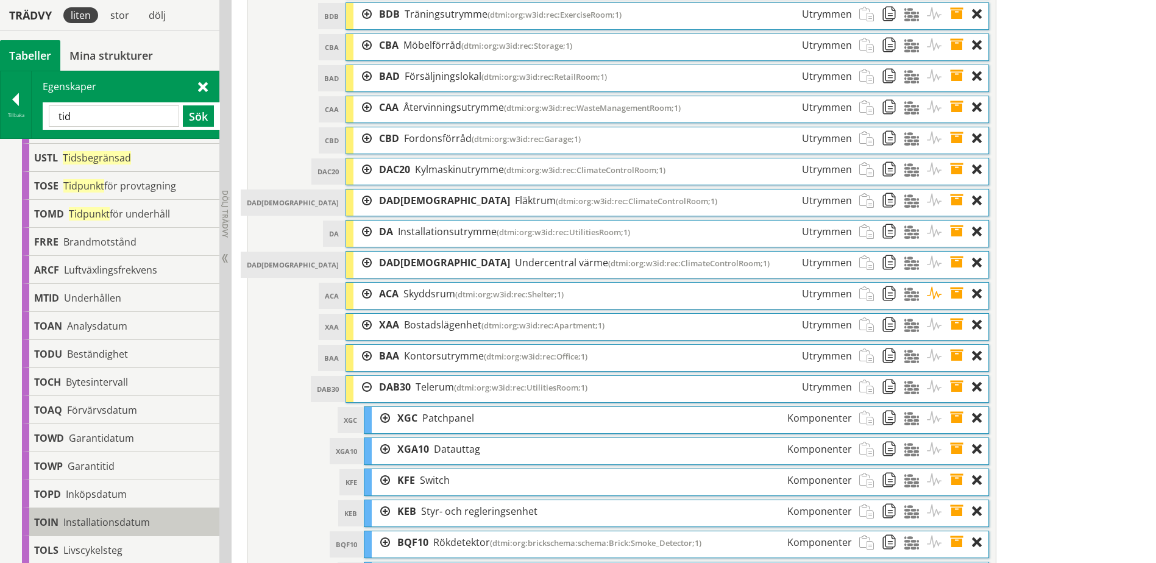
click at [96, 520] on span "Installationsdatum" at bounding box center [106, 521] width 87 height 13
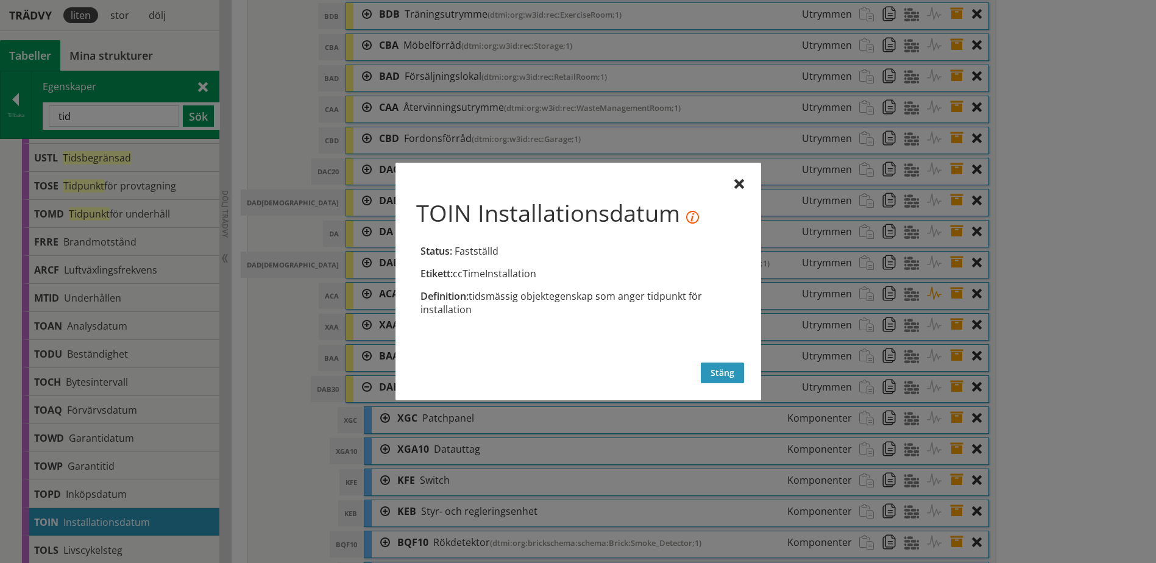
click at [729, 375] on button "Stäng" at bounding box center [722, 372] width 43 height 21
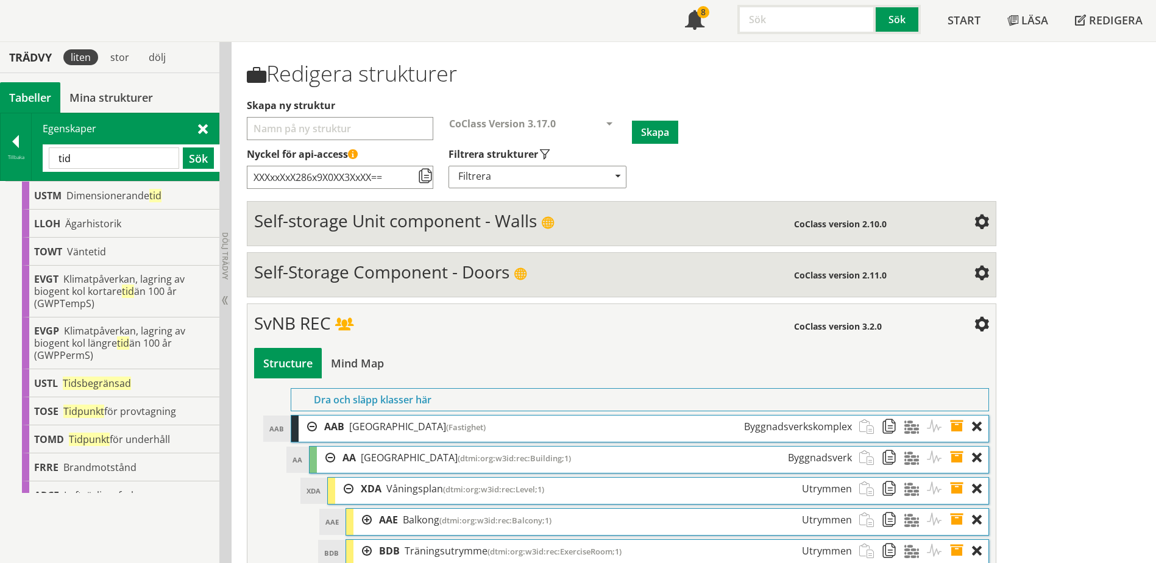
scroll to position [0, 0]
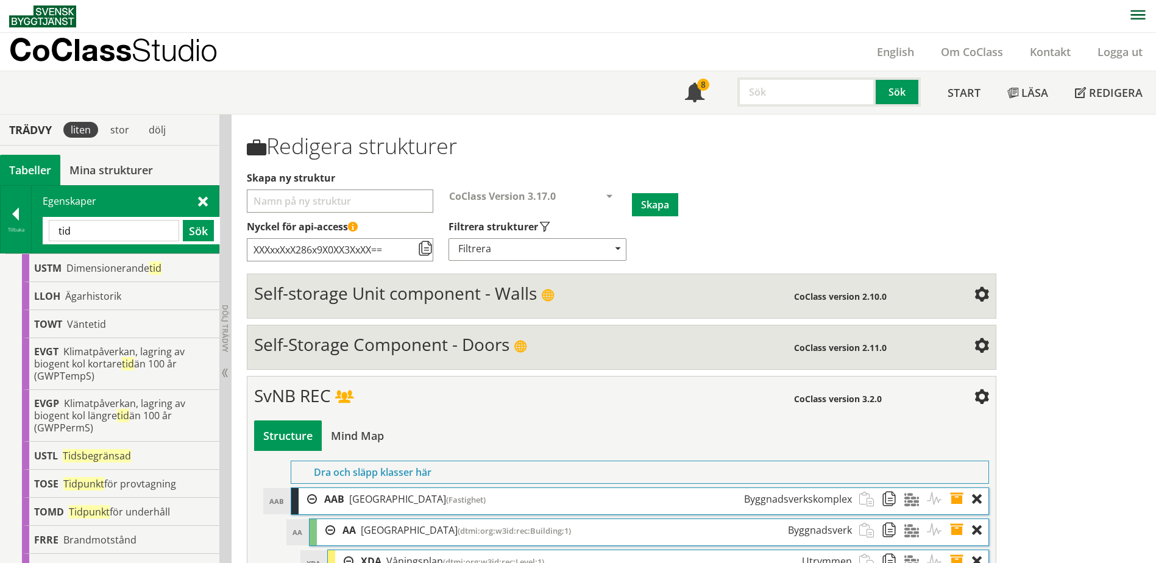
click at [492, 390] on div "SvNB REC" at bounding box center [523, 397] width 539 height 24
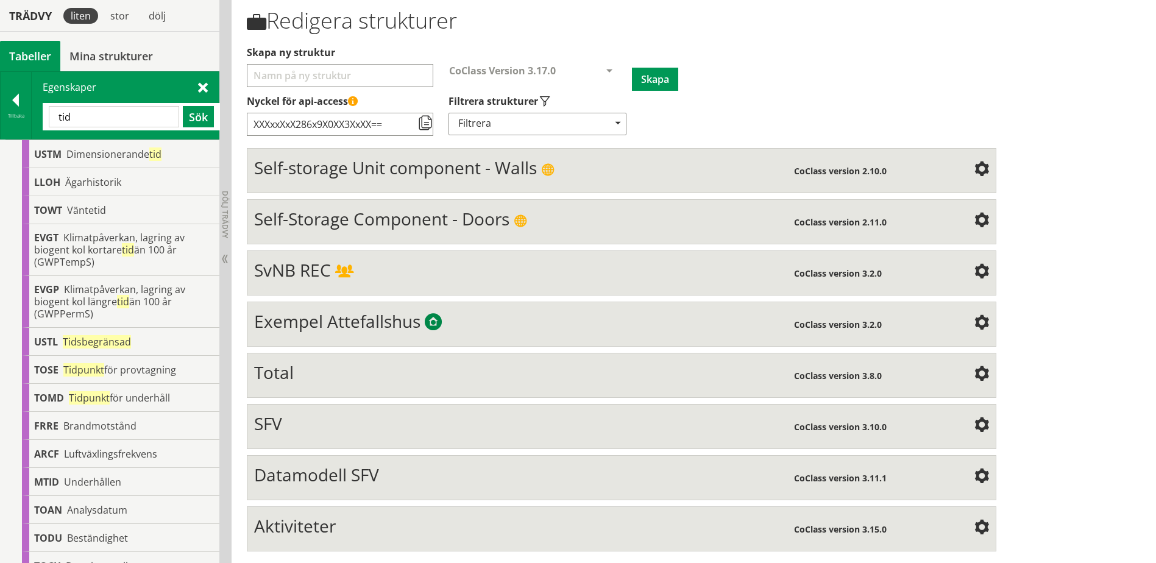
scroll to position [126, 0]
click at [387, 533] on div "Aktiviteter" at bounding box center [524, 527] width 540 height 24
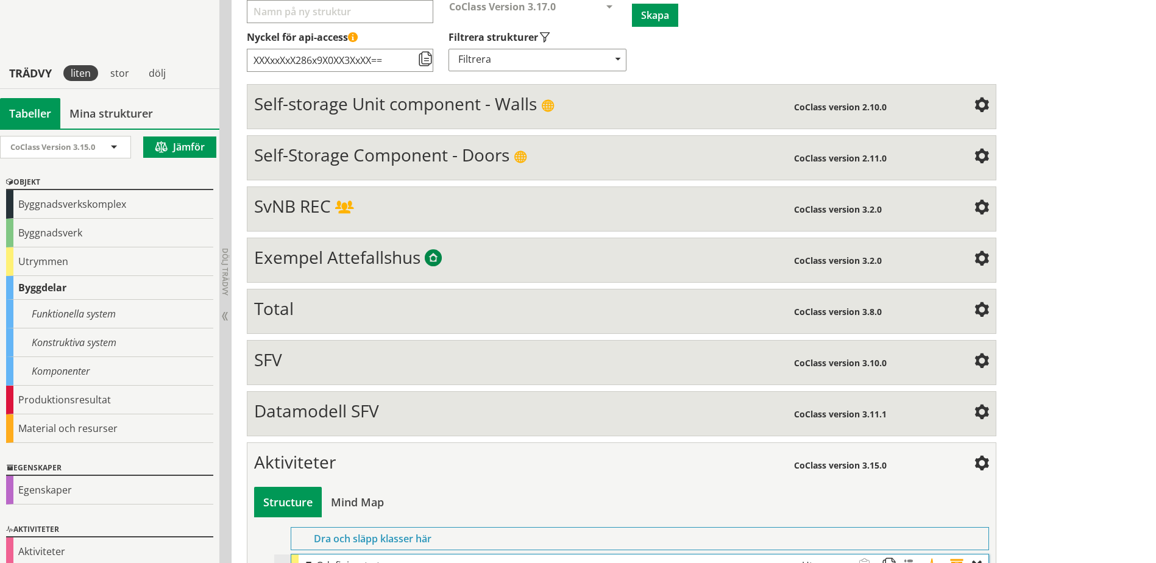
scroll to position [247, 0]
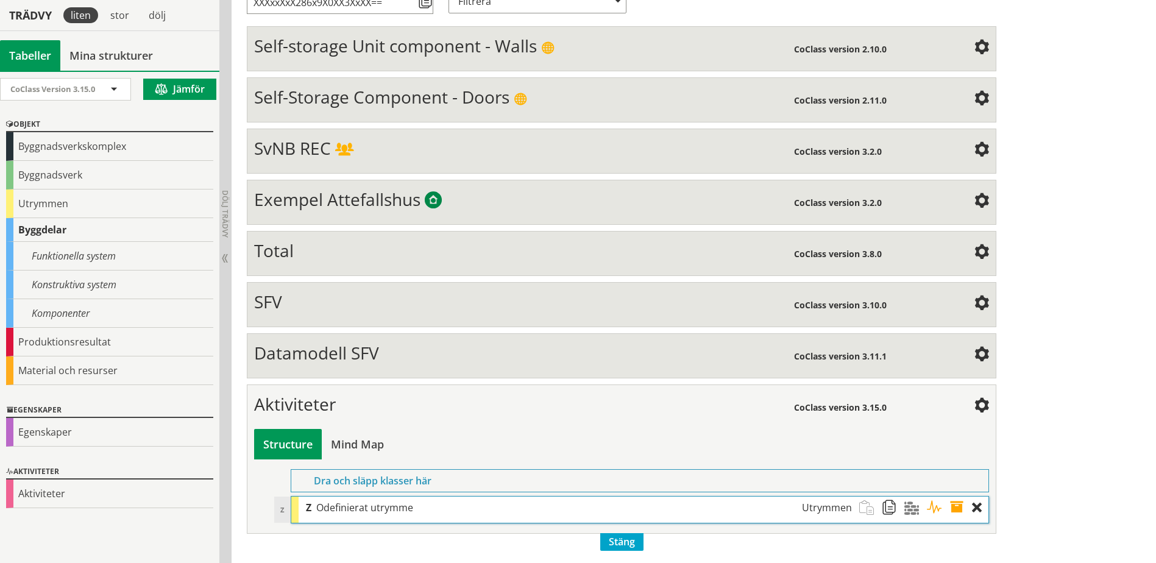
click at [389, 400] on div "Aktiviteter" at bounding box center [524, 406] width 540 height 24
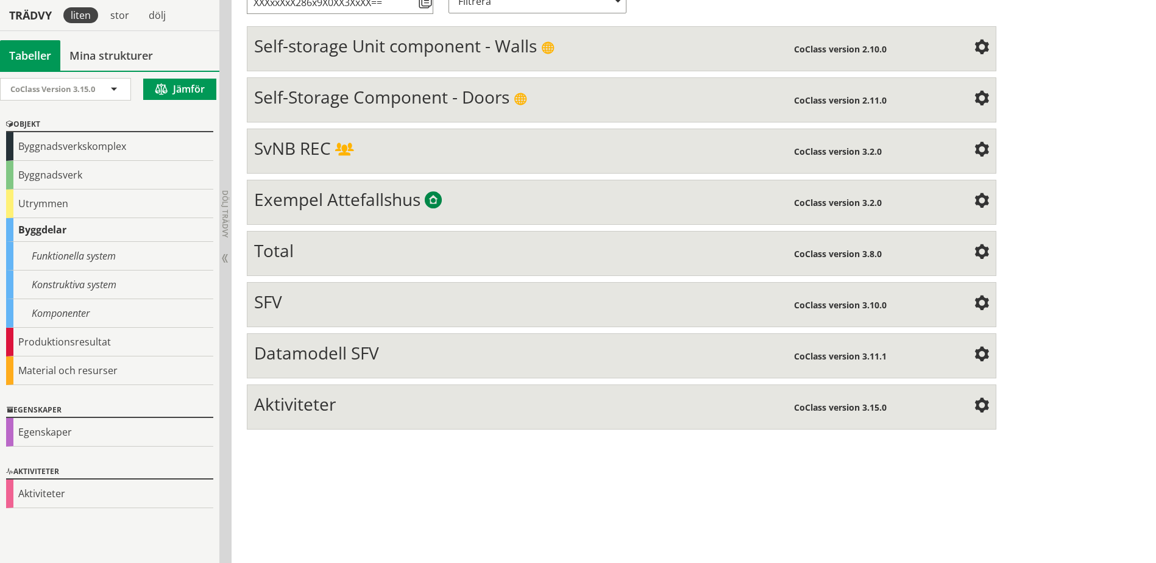
click at [409, 358] on div "Datamodell SFV" at bounding box center [524, 354] width 540 height 24
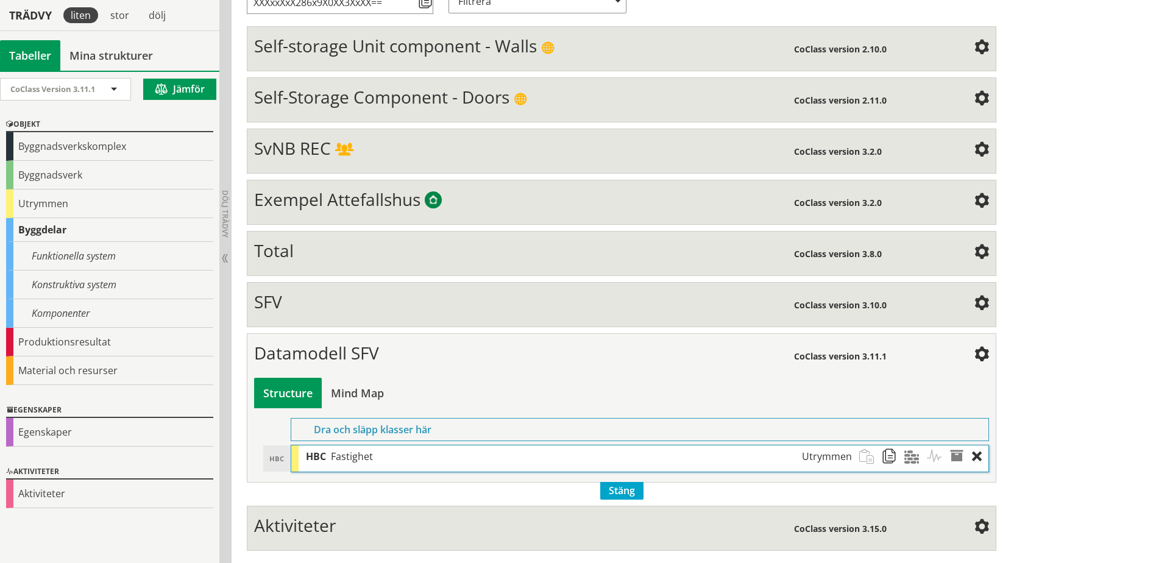
click at [409, 358] on div "Datamodell SFV" at bounding box center [524, 354] width 540 height 24
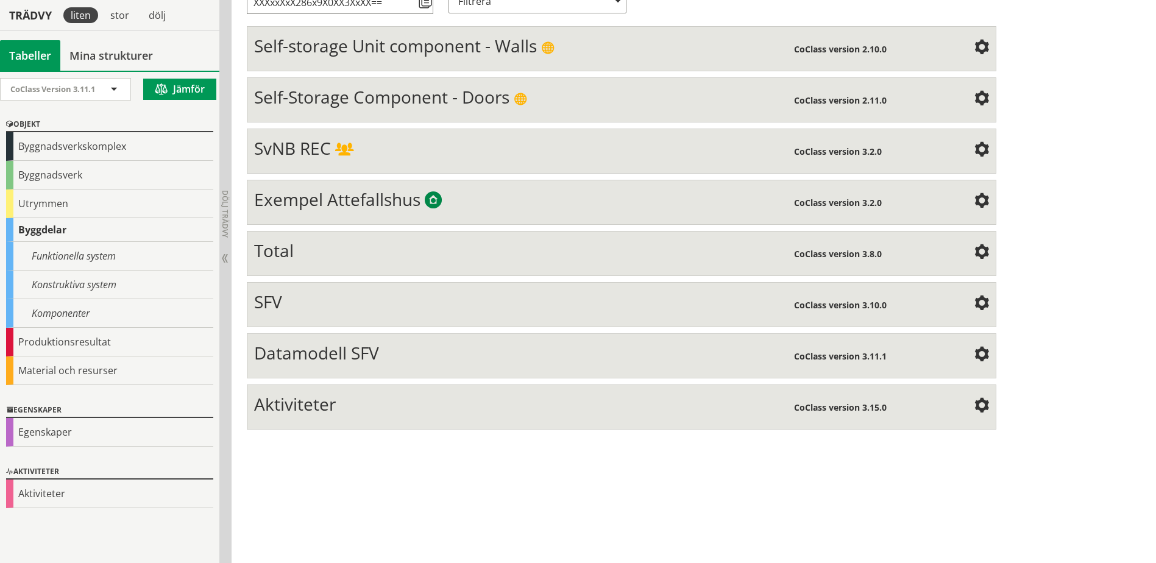
click at [411, 314] on div "SFV" at bounding box center [523, 303] width 539 height 24
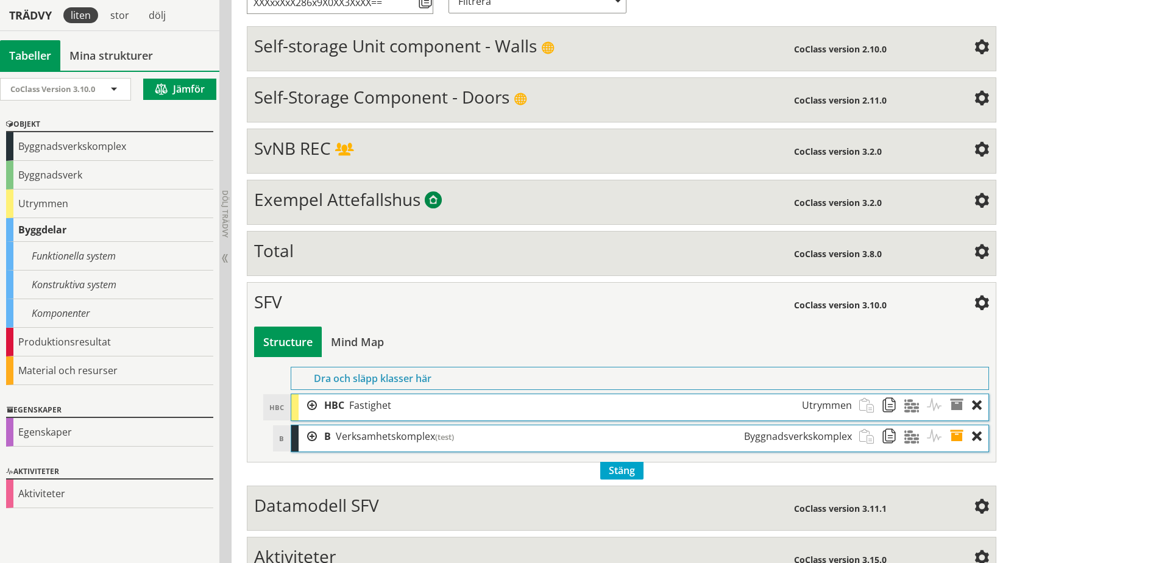
click at [411, 314] on div "SFV" at bounding box center [523, 303] width 539 height 24
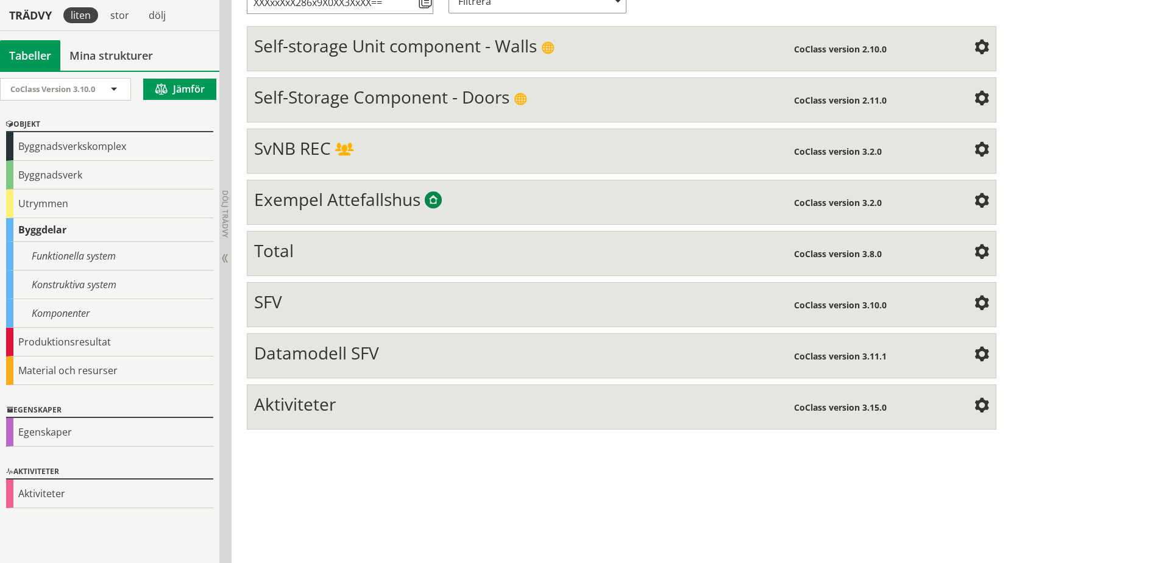
click at [425, 247] on div "Total" at bounding box center [523, 252] width 539 height 24
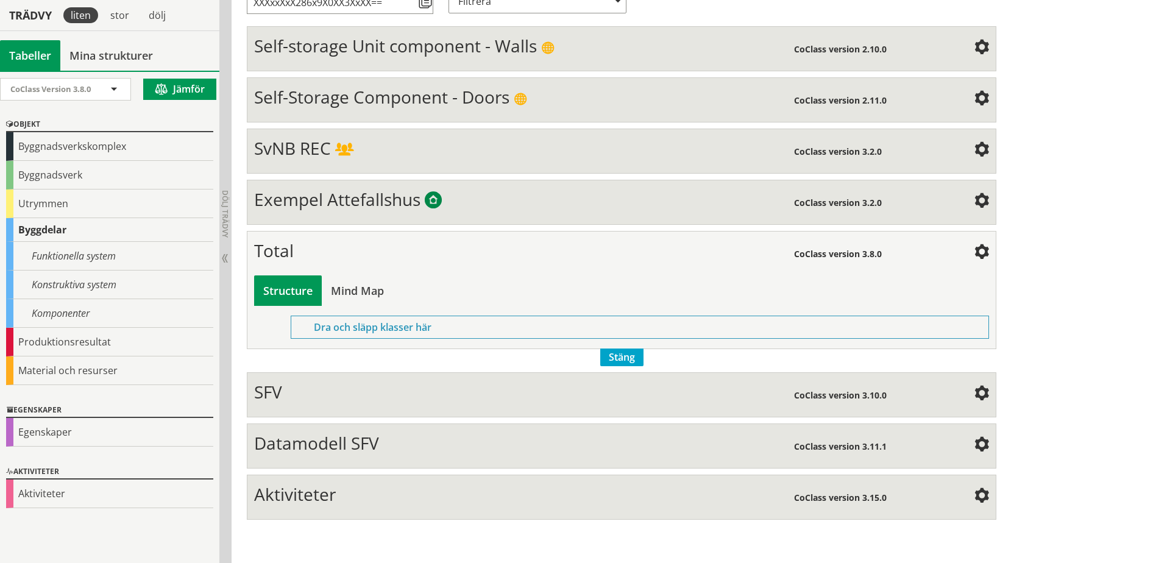
click at [427, 256] on div "Total" at bounding box center [523, 252] width 539 height 24
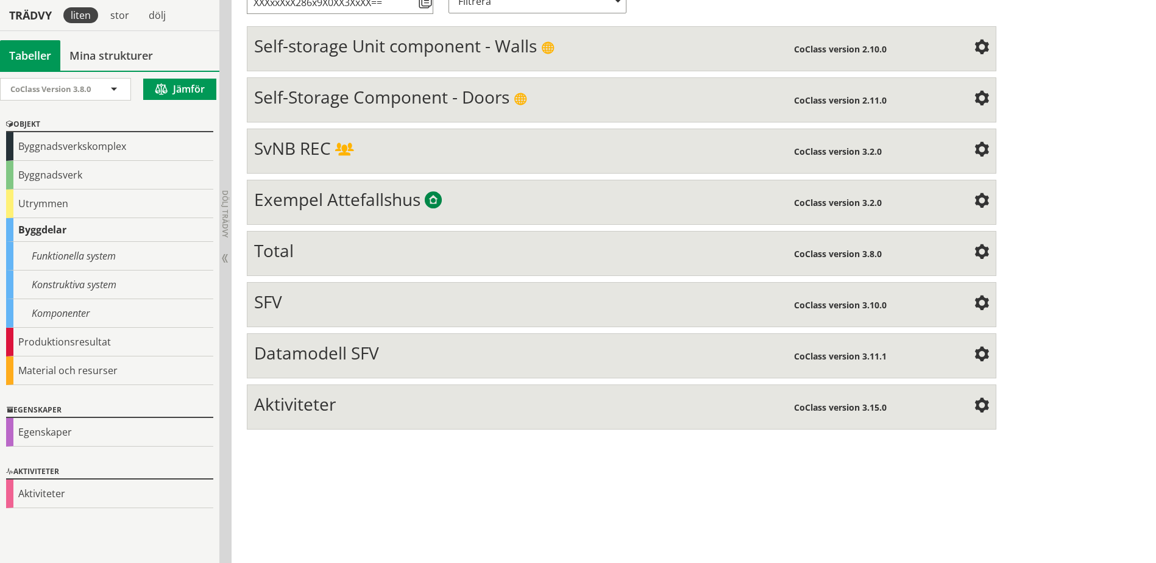
click at [984, 253] on span at bounding box center [981, 252] width 15 height 15
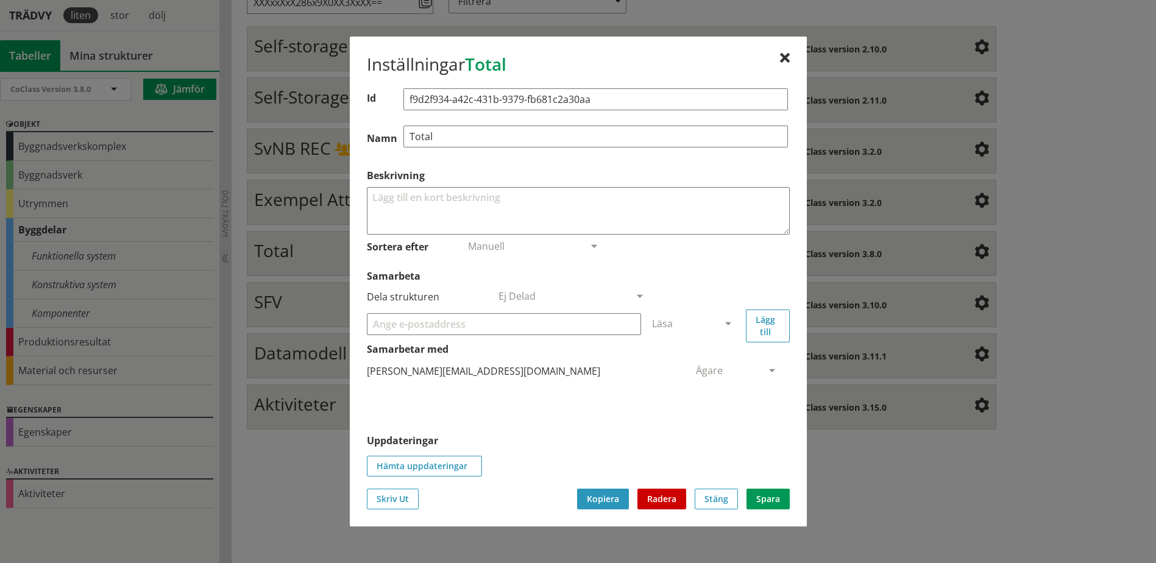
click at [679, 503] on button "Radera" at bounding box center [661, 499] width 49 height 21
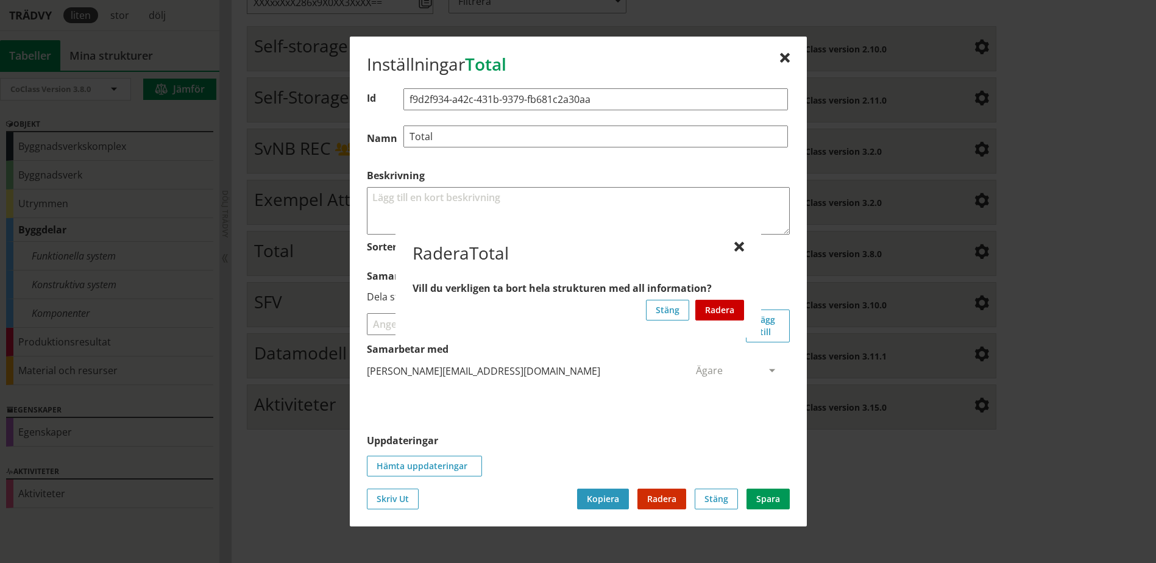
click at [726, 315] on button "Radera" at bounding box center [719, 310] width 49 height 21
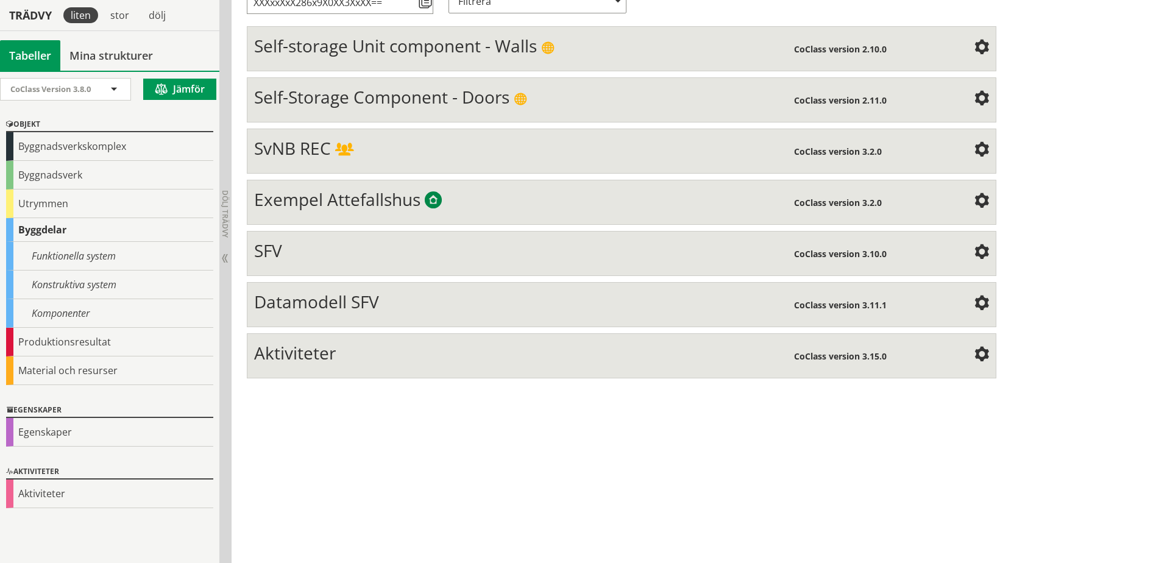
click at [408, 364] on div "Aktiviteter" at bounding box center [524, 354] width 540 height 24
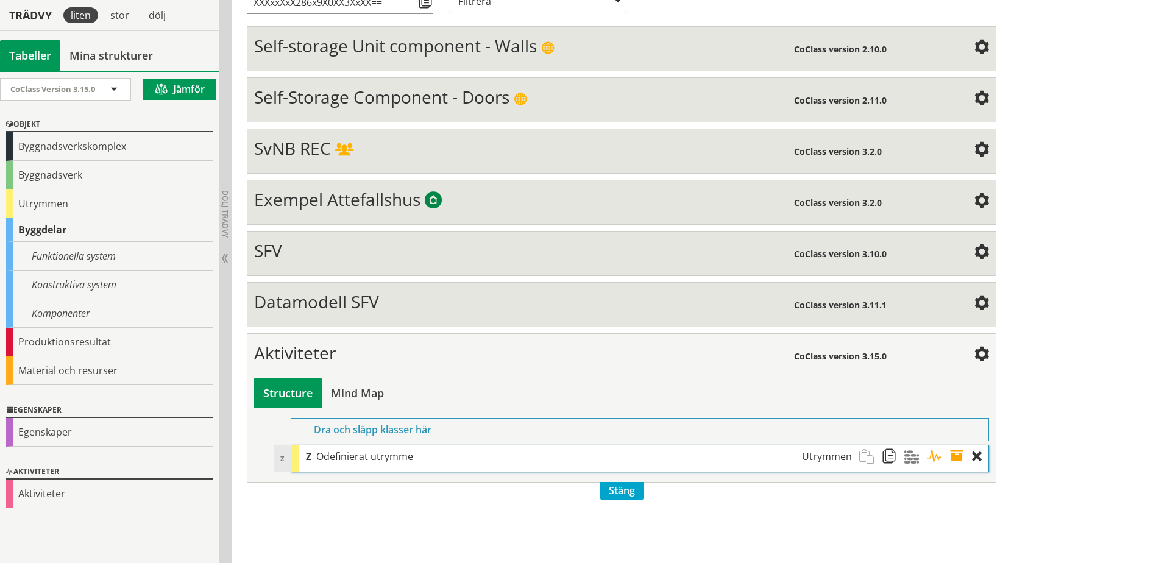
click at [981, 353] on span at bounding box center [981, 355] width 15 height 15
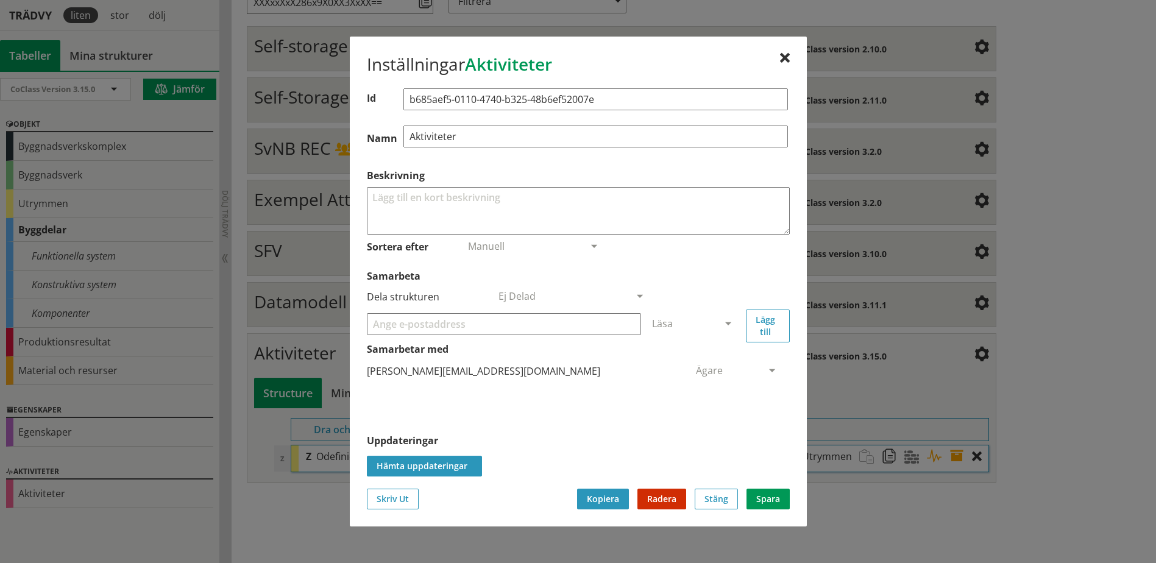
click at [455, 462] on button "Hämta uppdateringar" at bounding box center [424, 466] width 115 height 21
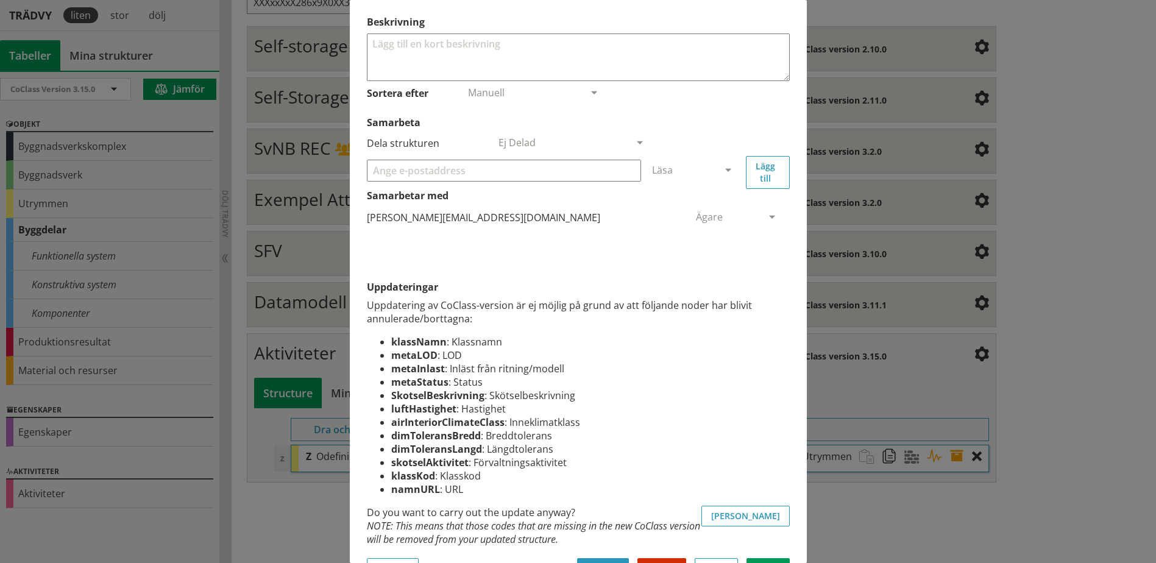
scroll to position [150, 0]
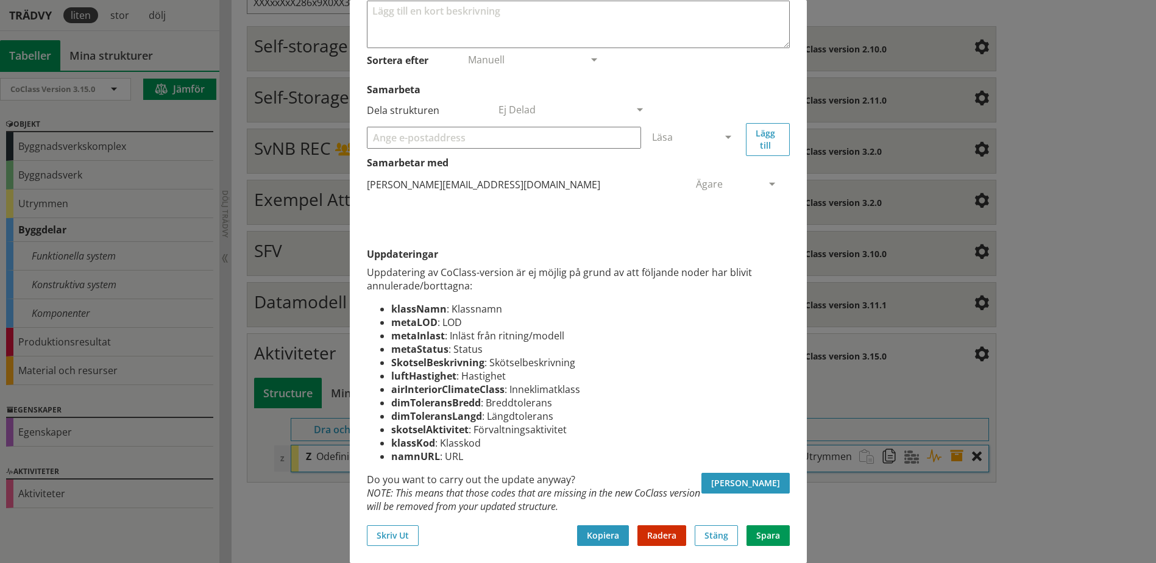
click at [774, 483] on button "[PERSON_NAME]" at bounding box center [745, 483] width 88 height 21
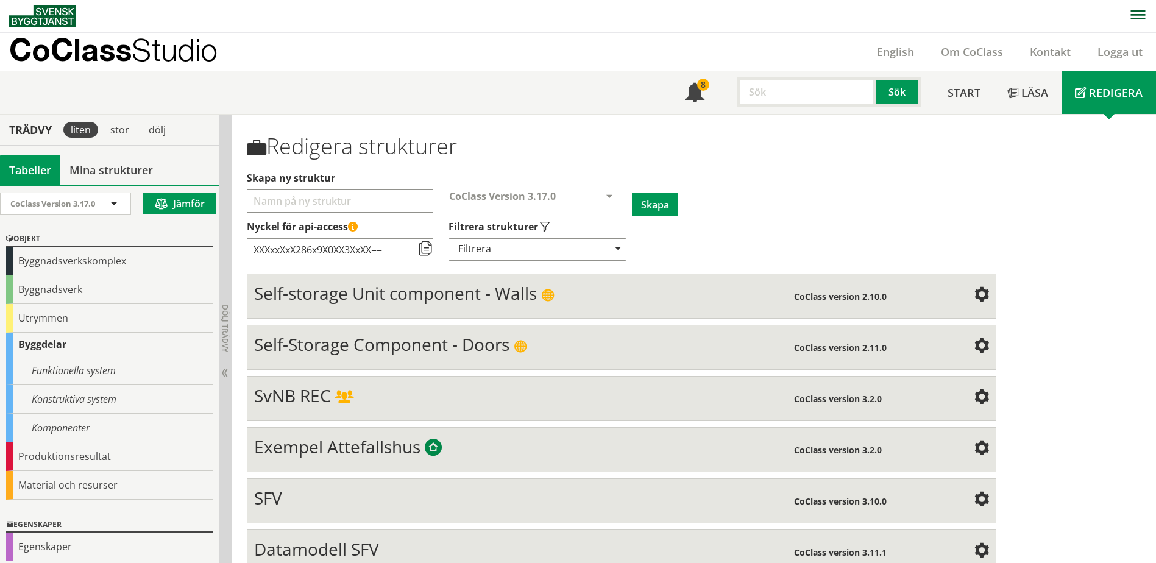
scroll to position [75, 0]
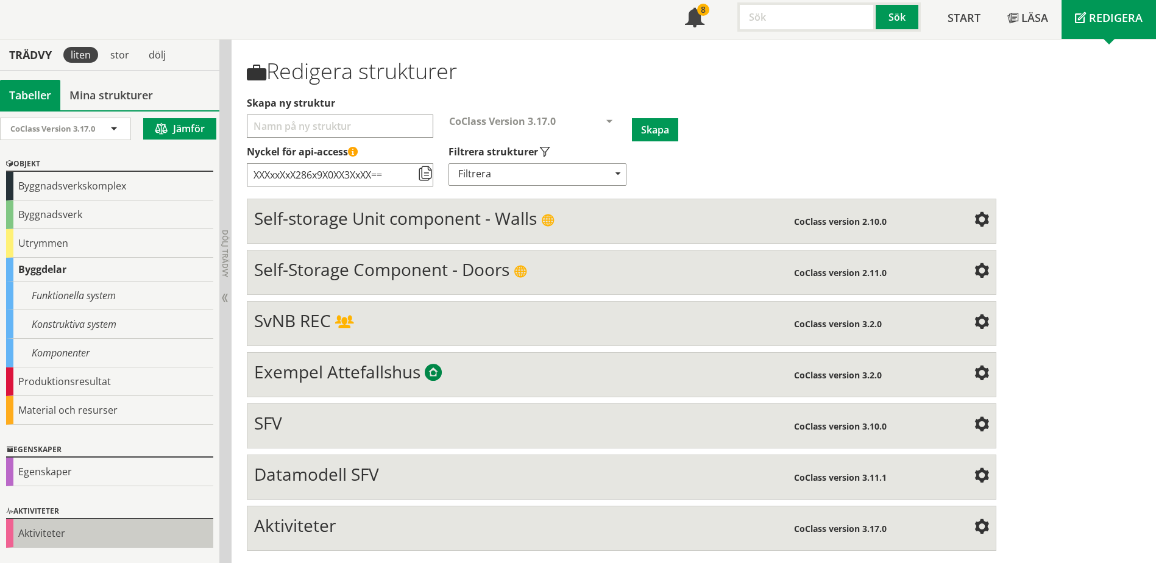
click at [57, 532] on div "Aktiviteter" at bounding box center [109, 533] width 207 height 29
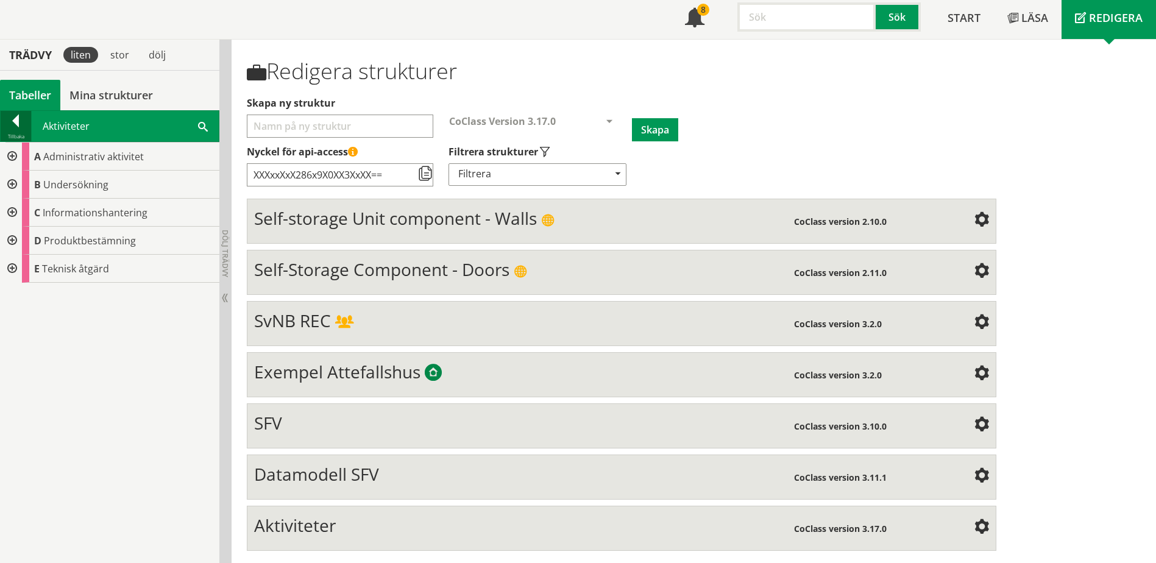
click at [13, 121] on div at bounding box center [16, 123] width 30 height 17
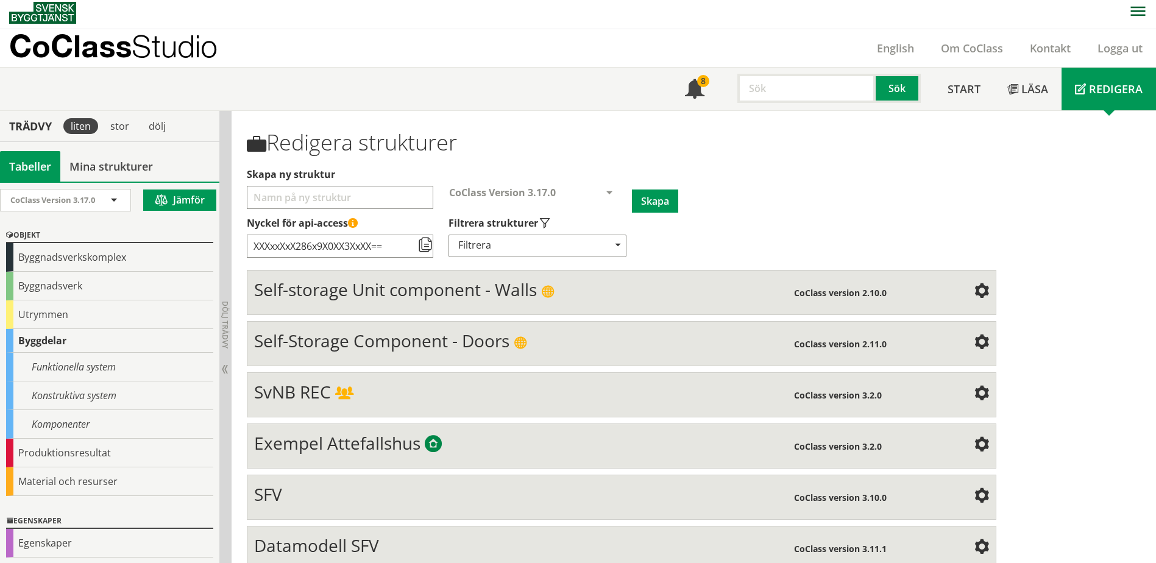
scroll to position [0, 0]
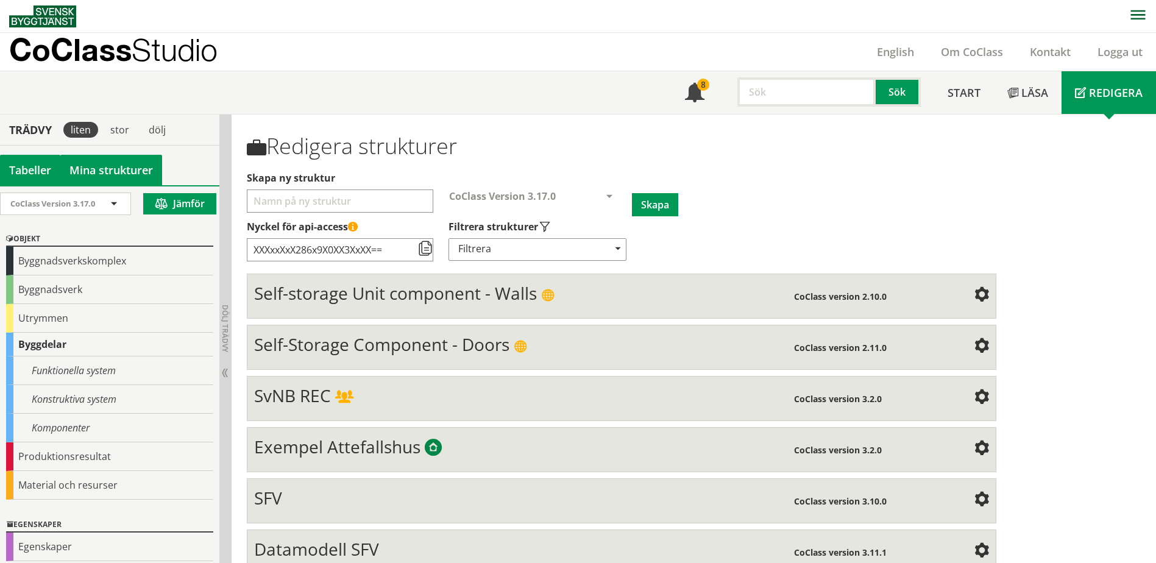
click at [101, 174] on link "Mina strukturer" at bounding box center [111, 170] width 102 height 30
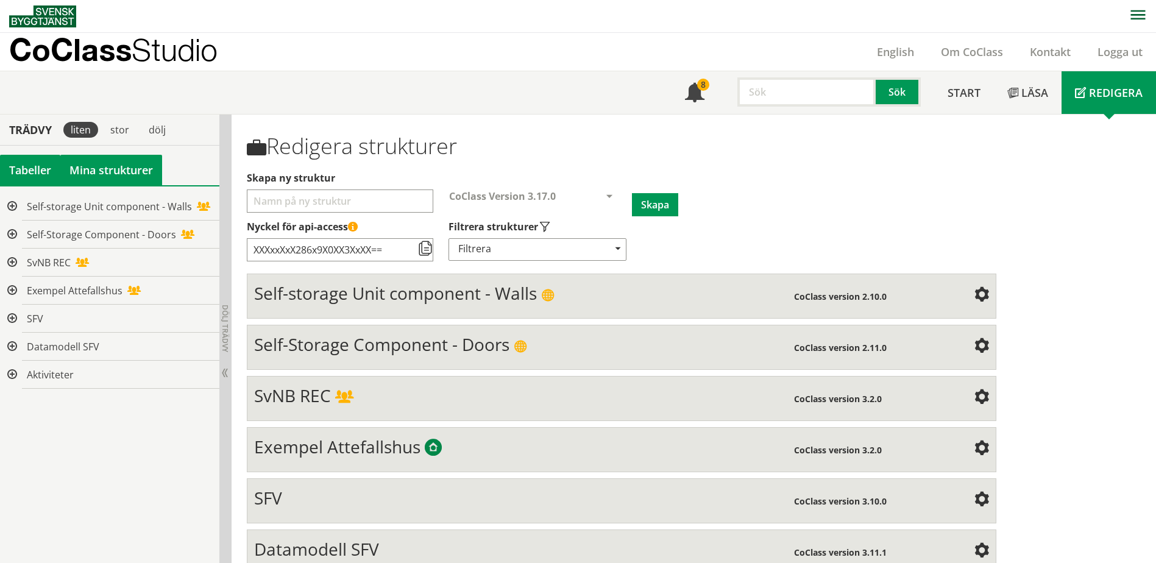
click at [44, 173] on div "Tabeller" at bounding box center [30, 170] width 60 height 30
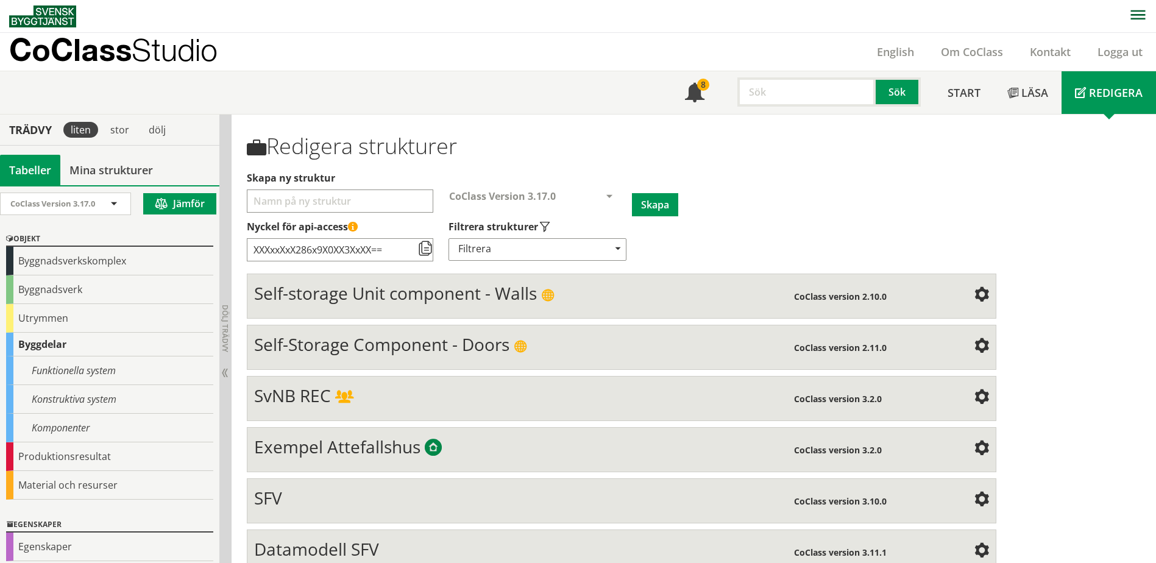
click at [44, 173] on div "Tabeller" at bounding box center [30, 170] width 60 height 30
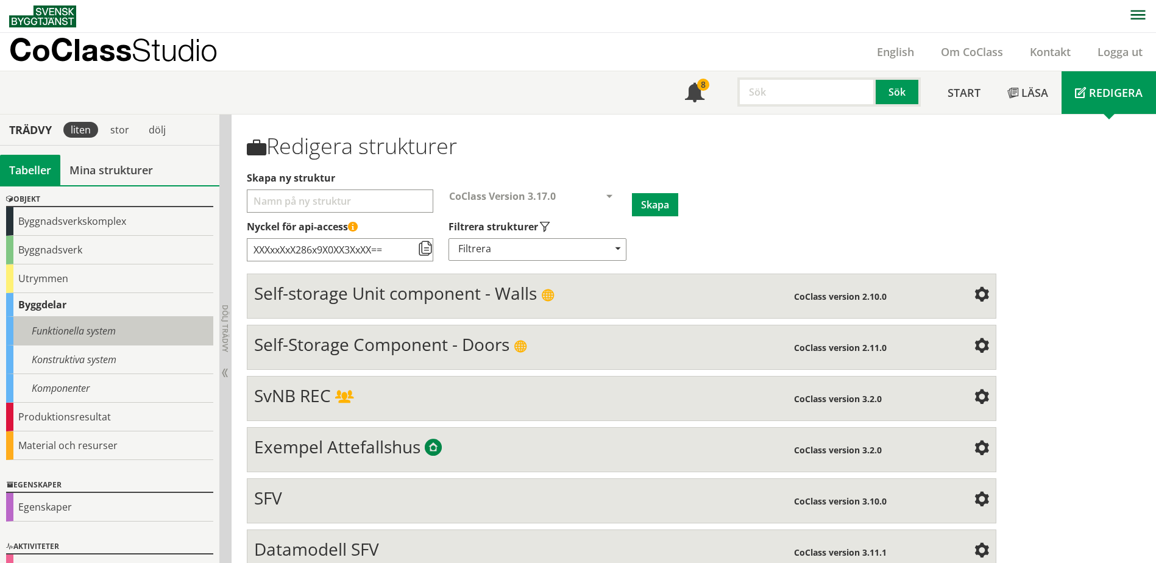
scroll to position [69, 0]
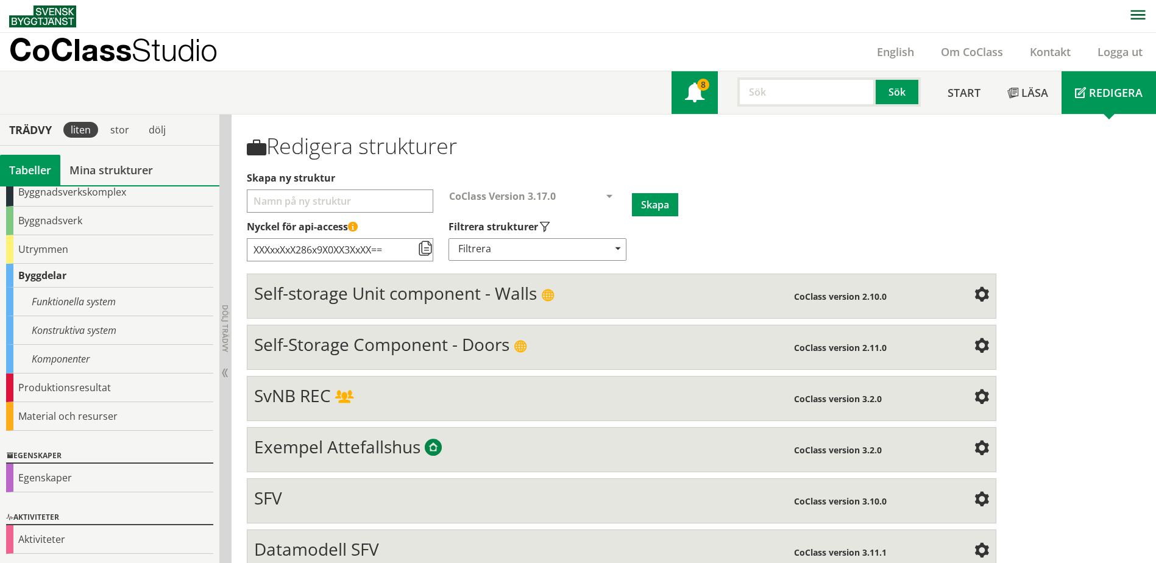
click at [694, 94] on span at bounding box center [694, 93] width 19 height 19
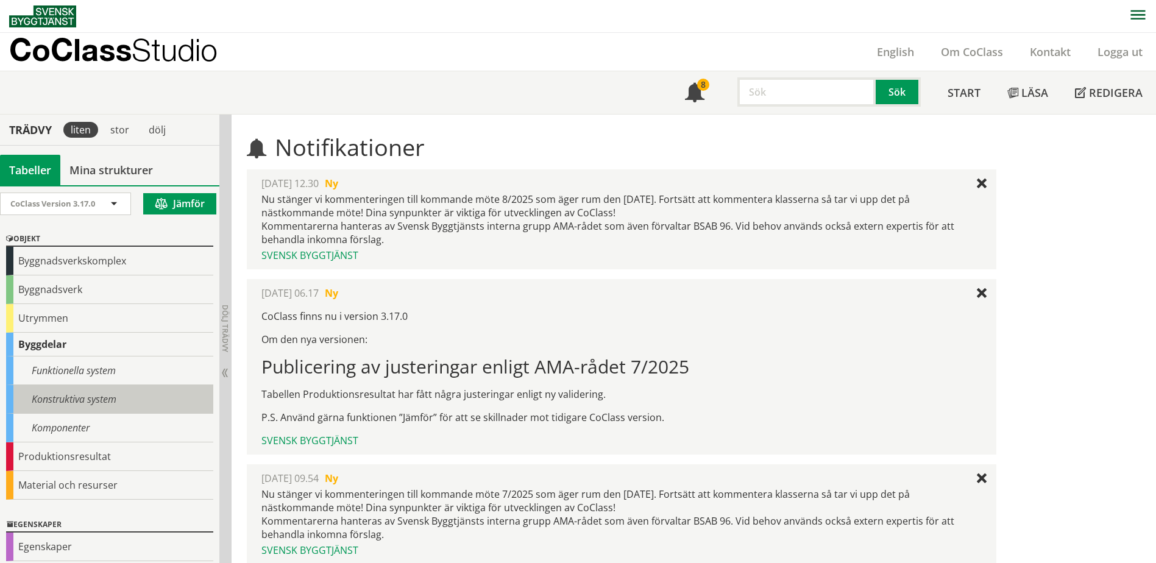
scroll to position [69, 0]
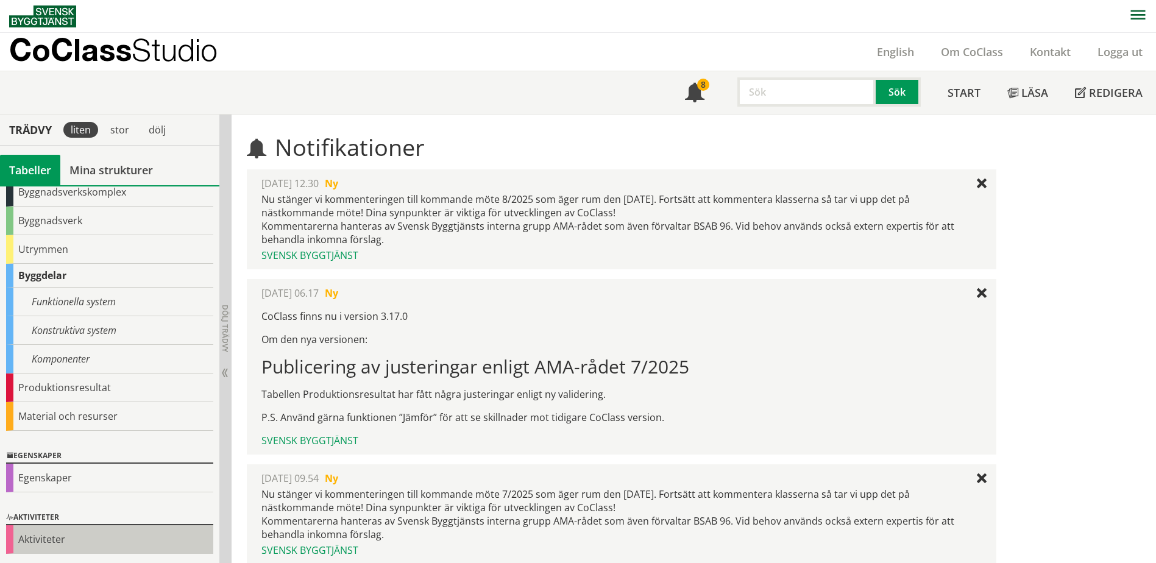
click at [54, 544] on div "Aktiviteter" at bounding box center [109, 539] width 207 height 29
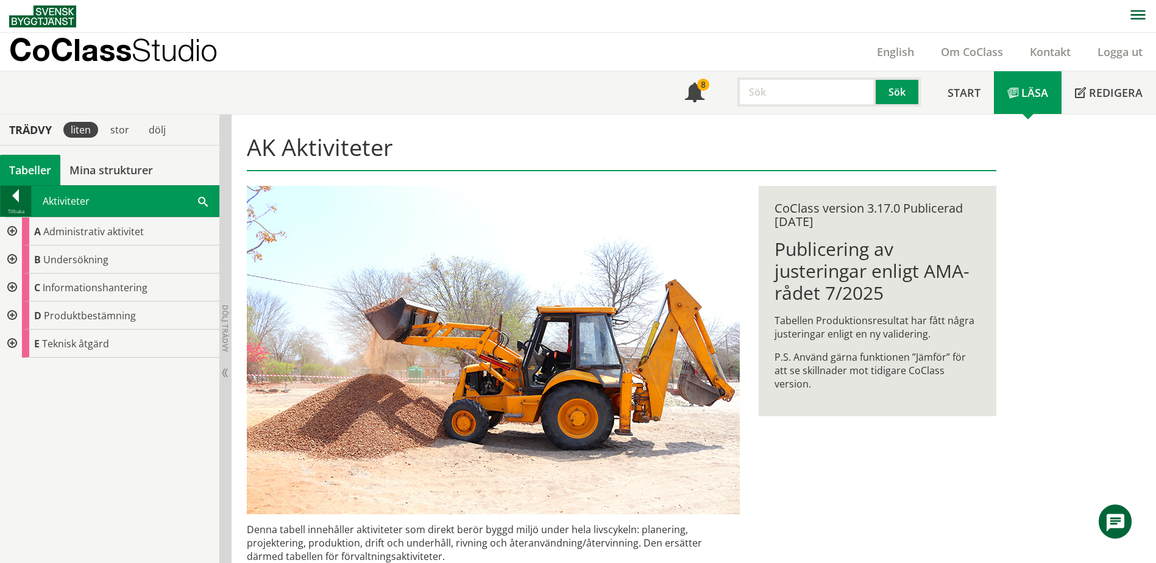
click at [22, 211] on div "Tillbaka" at bounding box center [16, 212] width 30 height 10
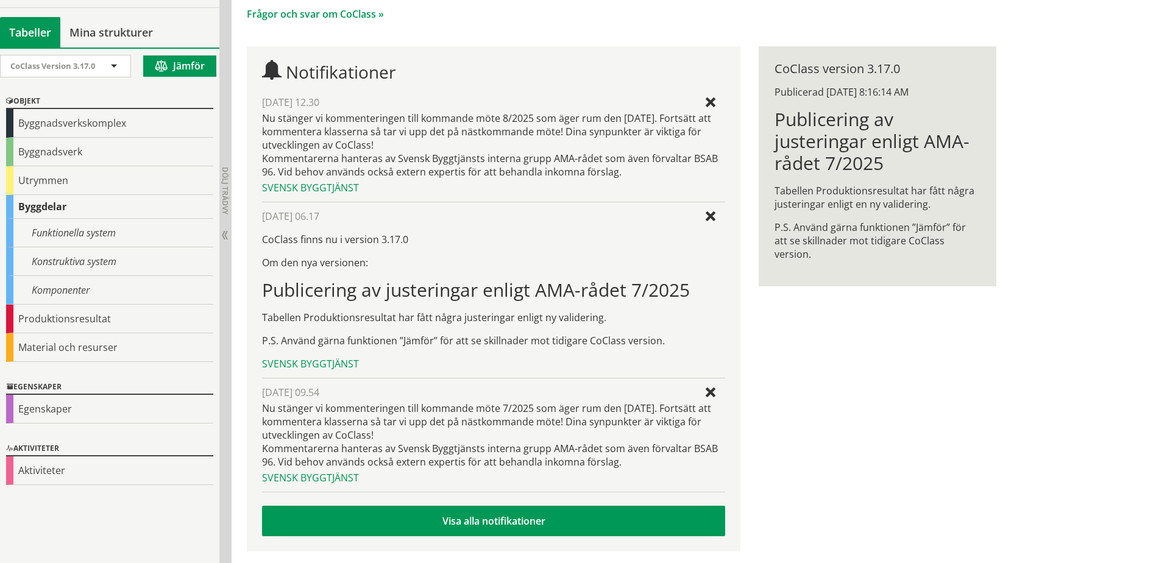
scroll to position [216, 0]
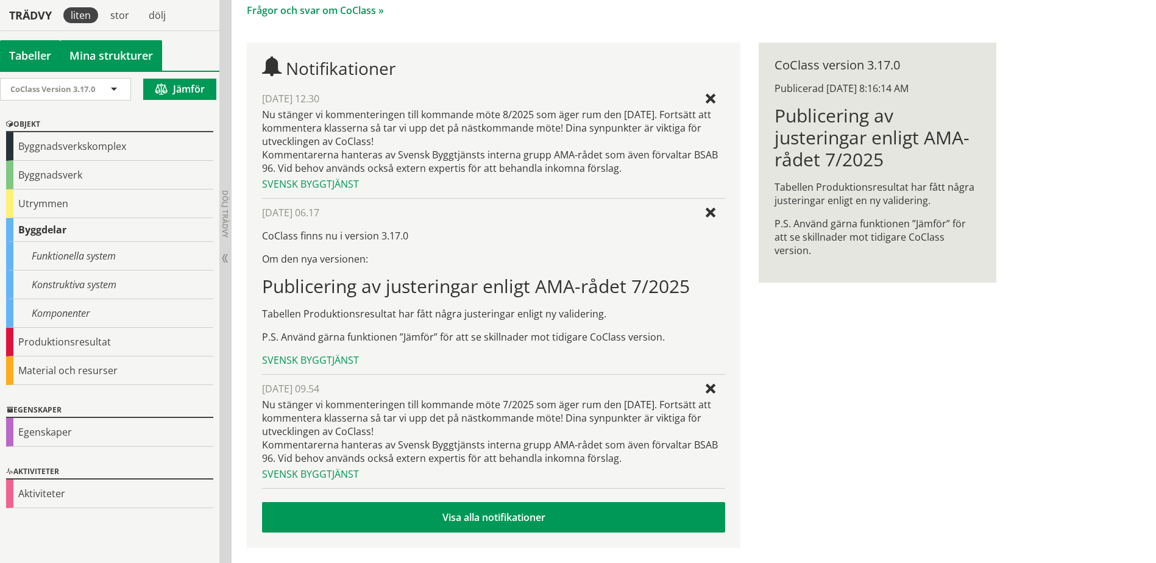
click at [111, 62] on link "Mina strukturer" at bounding box center [111, 55] width 102 height 30
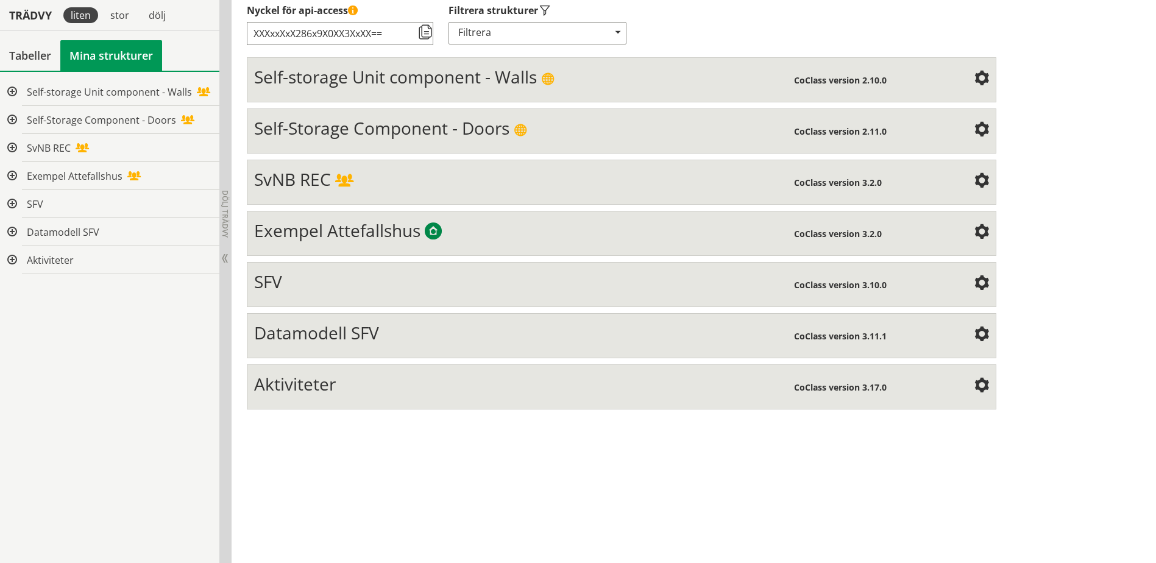
click at [317, 381] on span "Aktiviteter" at bounding box center [295, 383] width 82 height 23
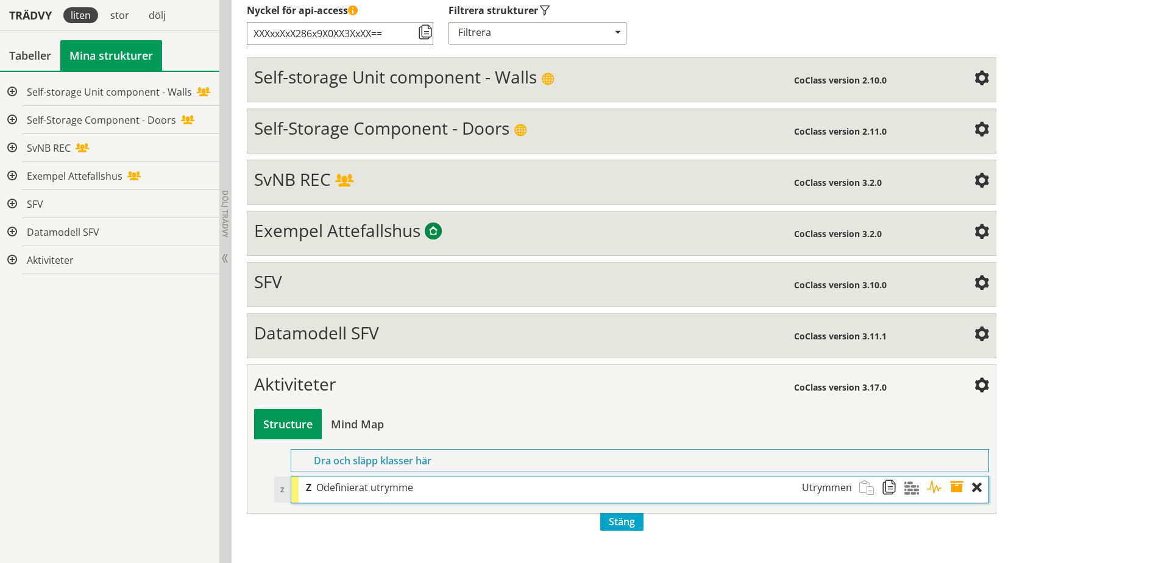
click at [370, 486] on span "Odefinierat utrymme" at bounding box center [364, 487] width 97 height 13
click at [933, 489] on span at bounding box center [938, 487] width 23 height 23
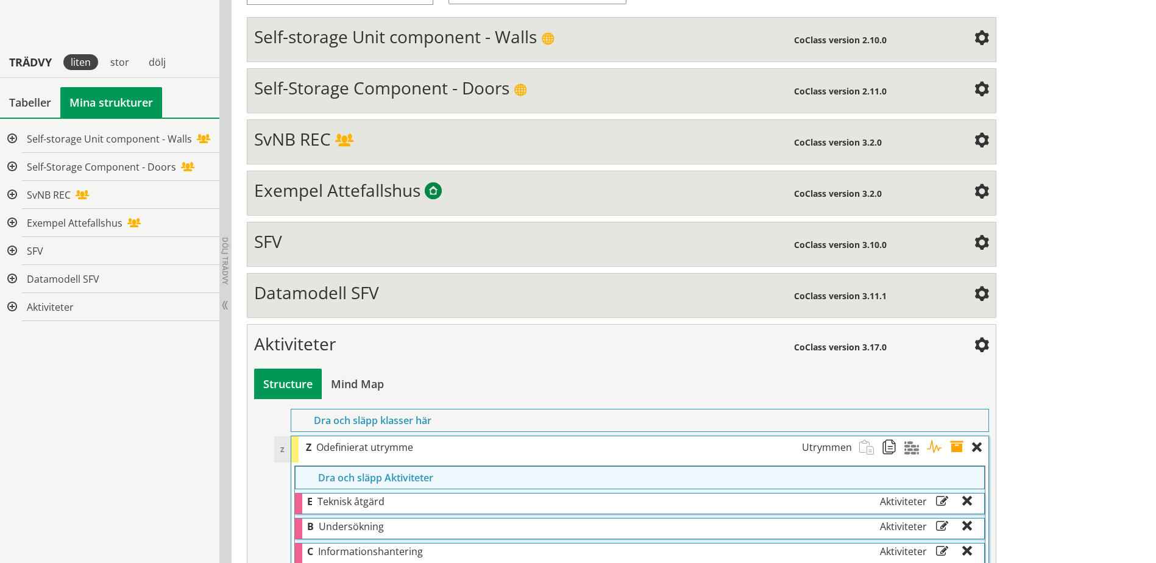
scroll to position [305, 0]
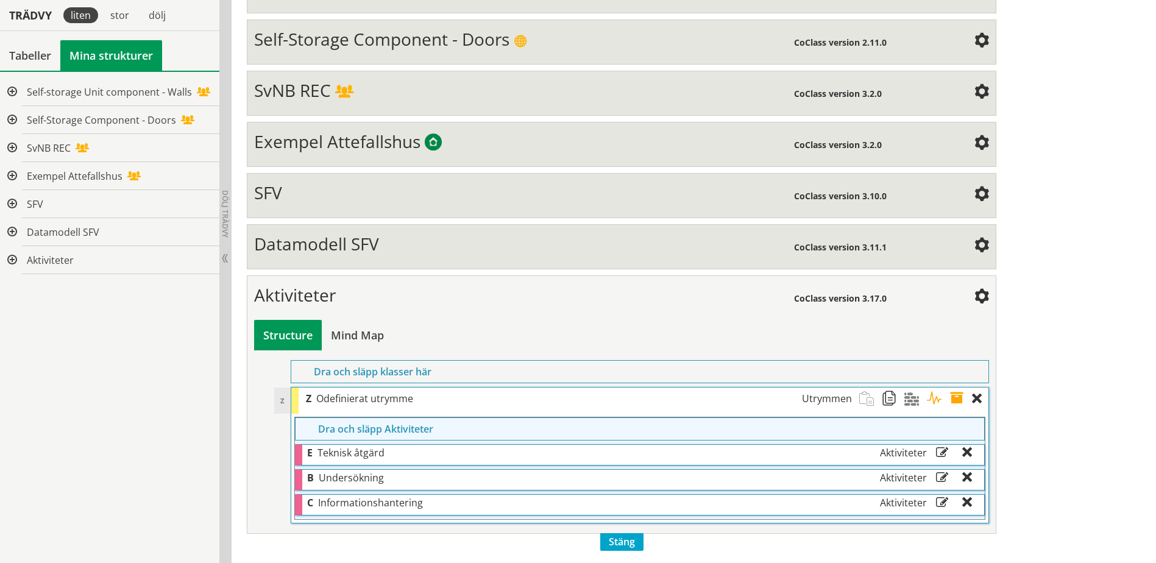
click at [371, 455] on span "Teknisk åtgärd" at bounding box center [350, 452] width 67 height 13
click at [261, 454] on ol "Dra och släpp klasser här Z Z Odefinierat utrymme Utrymmen Dra och släpp Aktivi…" at bounding box center [621, 441] width 734 height 163
click at [31, 56] on div "Tabeller" at bounding box center [30, 55] width 60 height 30
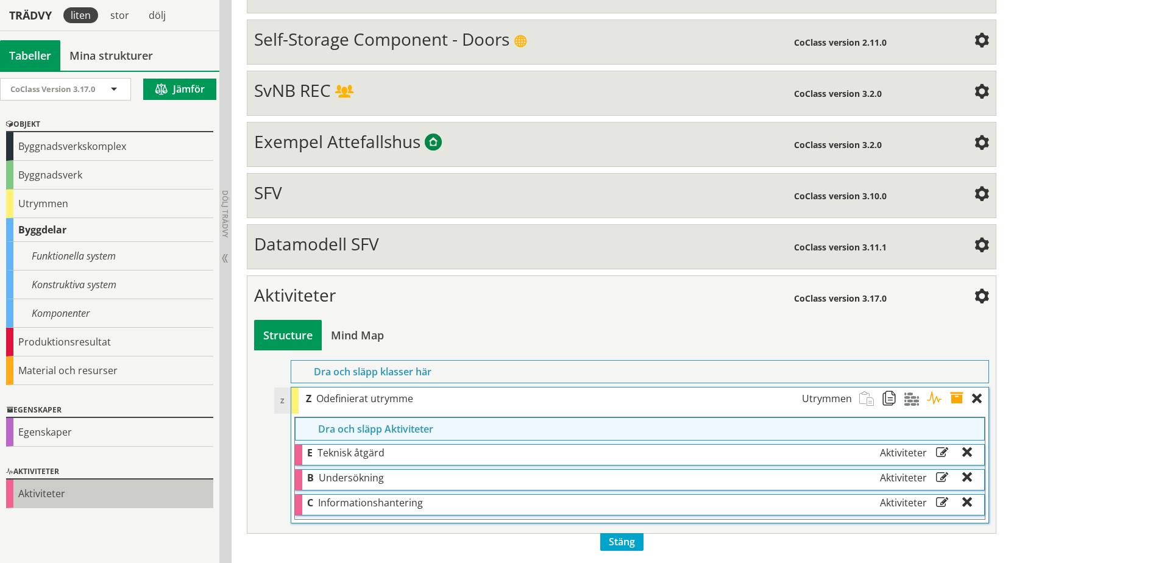
click at [58, 493] on div "Aktiviteter" at bounding box center [109, 493] width 207 height 29
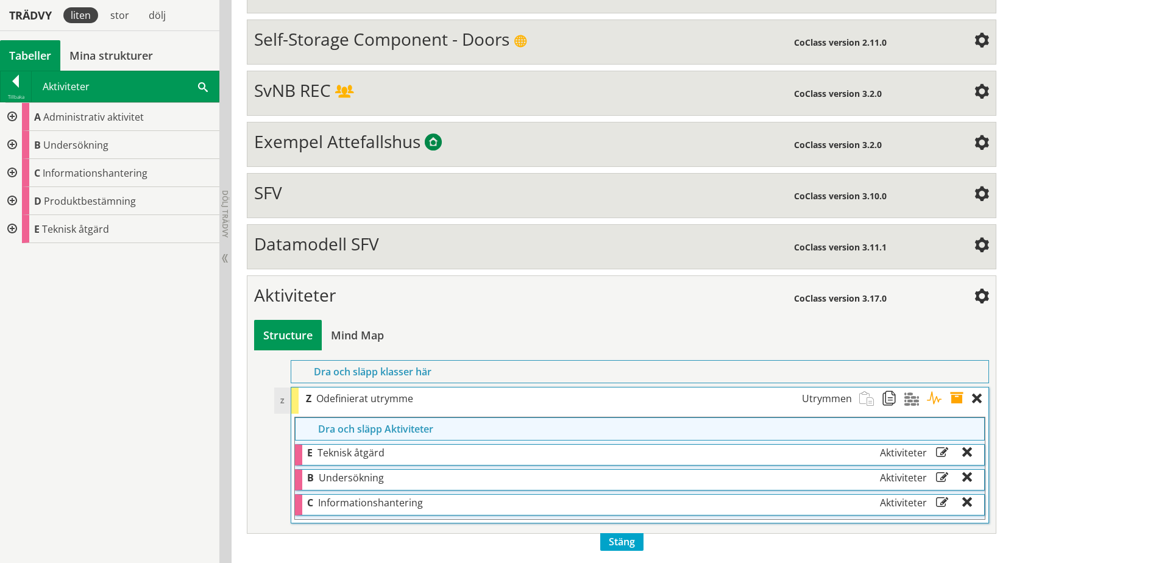
click at [10, 224] on div at bounding box center [11, 229] width 22 height 28
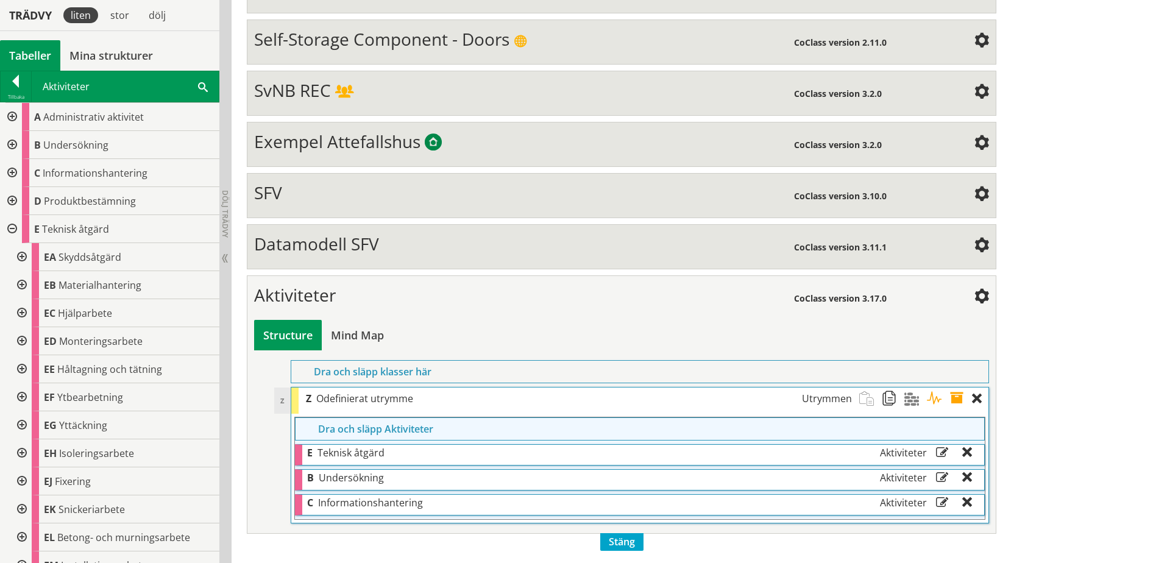
click at [21, 284] on div at bounding box center [21, 285] width 22 height 28
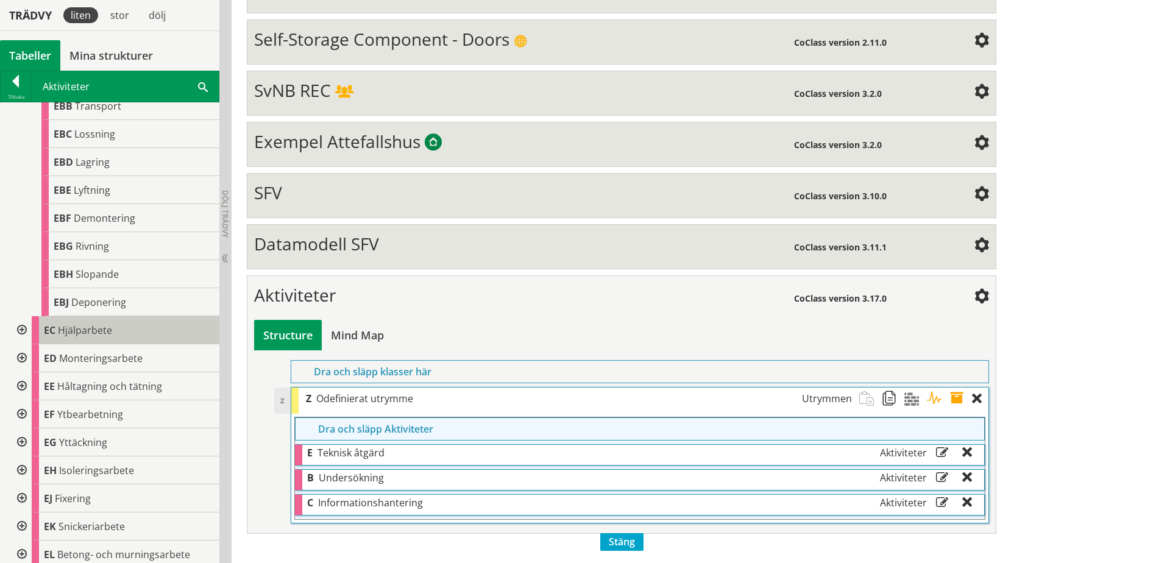
scroll to position [244, 0]
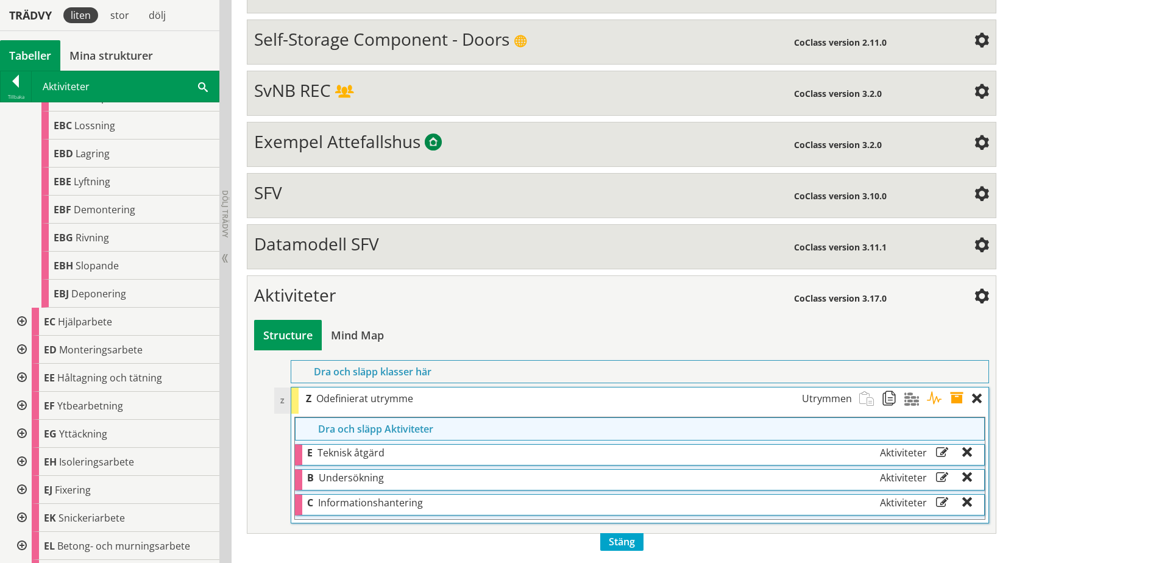
click at [18, 378] on div at bounding box center [21, 378] width 22 height 28
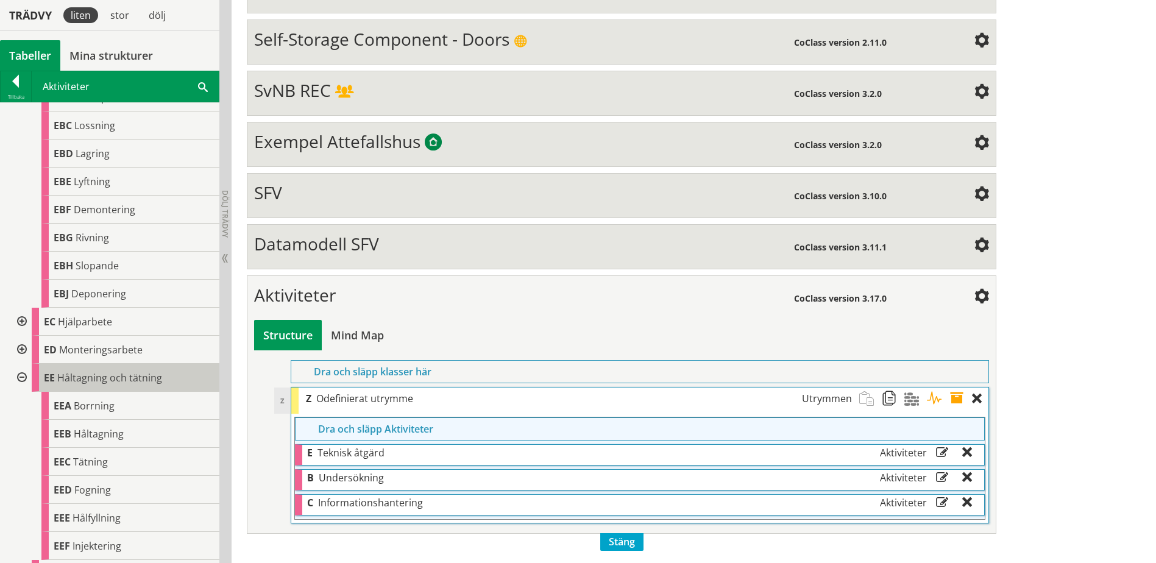
scroll to position [426, 0]
